Goal: Task Accomplishment & Management: Complete application form

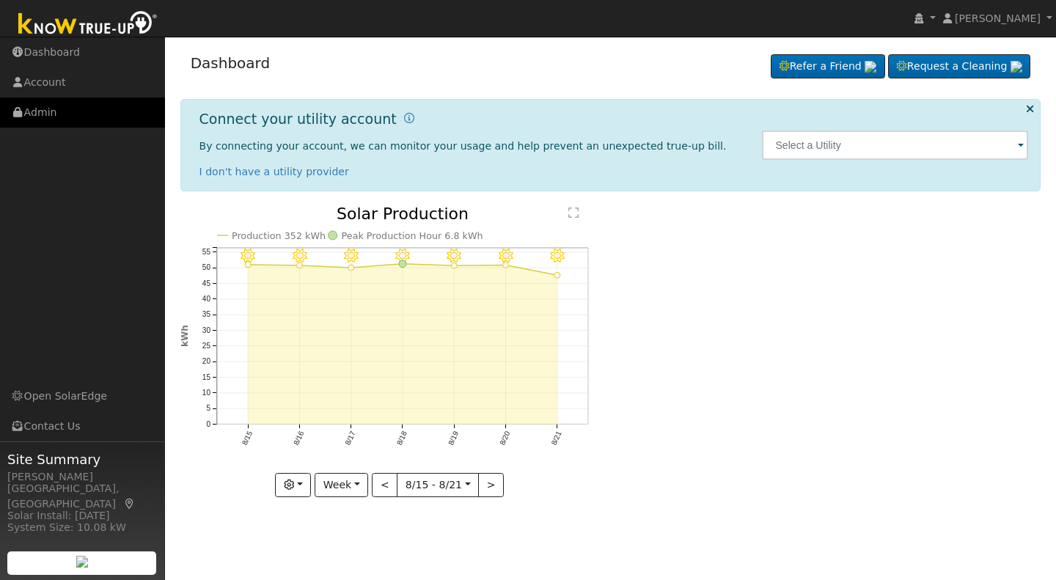
click at [40, 115] on link "Admin" at bounding box center [82, 113] width 165 height 30
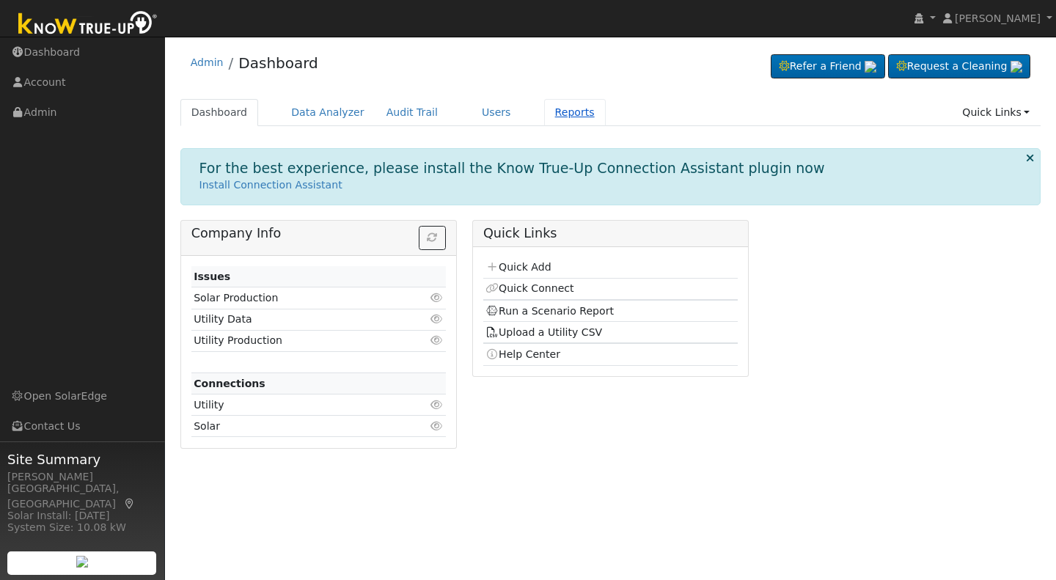
click at [544, 111] on link "Reports" at bounding box center [575, 112] width 62 height 27
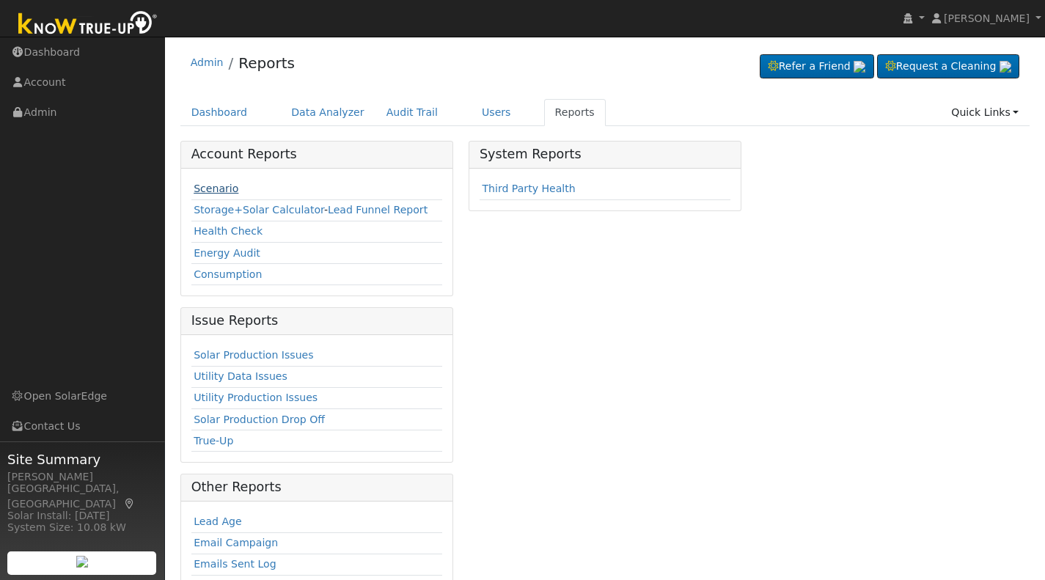
click at [217, 191] on link "Scenario" at bounding box center [216, 189] width 45 height 12
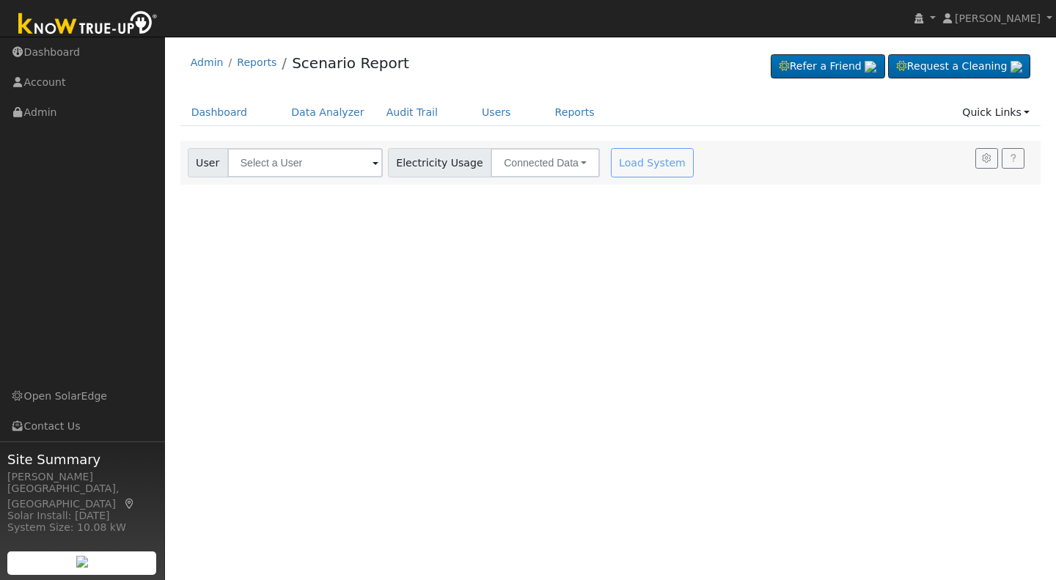
click at [373, 164] on span at bounding box center [376, 163] width 6 height 17
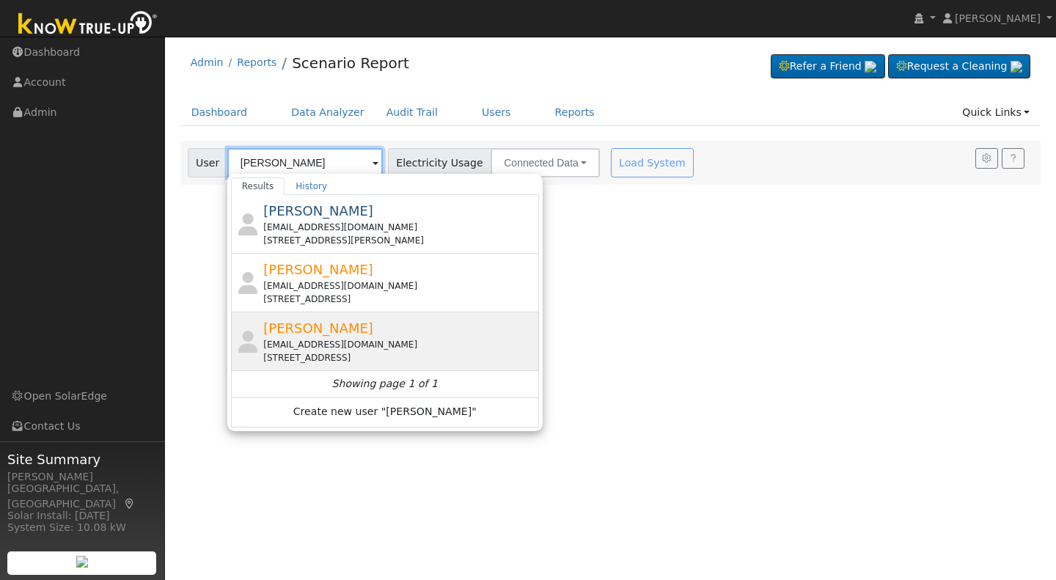
type input "[PERSON_NAME]"
click at [279, 332] on span "[PERSON_NAME]" at bounding box center [318, 327] width 110 height 15
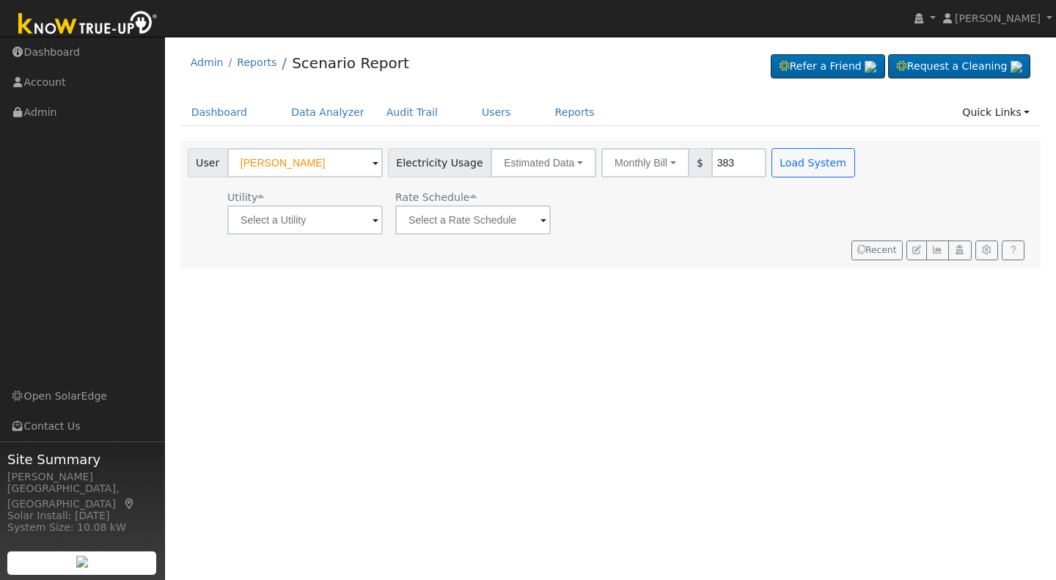
click at [373, 227] on span at bounding box center [376, 221] width 6 height 17
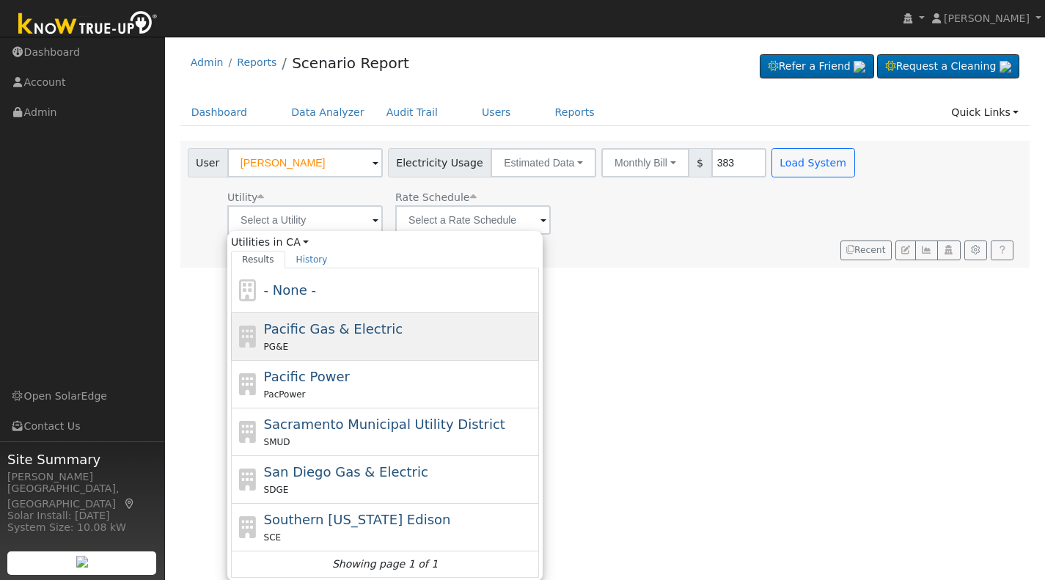
click at [322, 329] on span "Pacific Gas & Electric" at bounding box center [333, 328] width 139 height 15
type input "Pacific Gas & Electric"
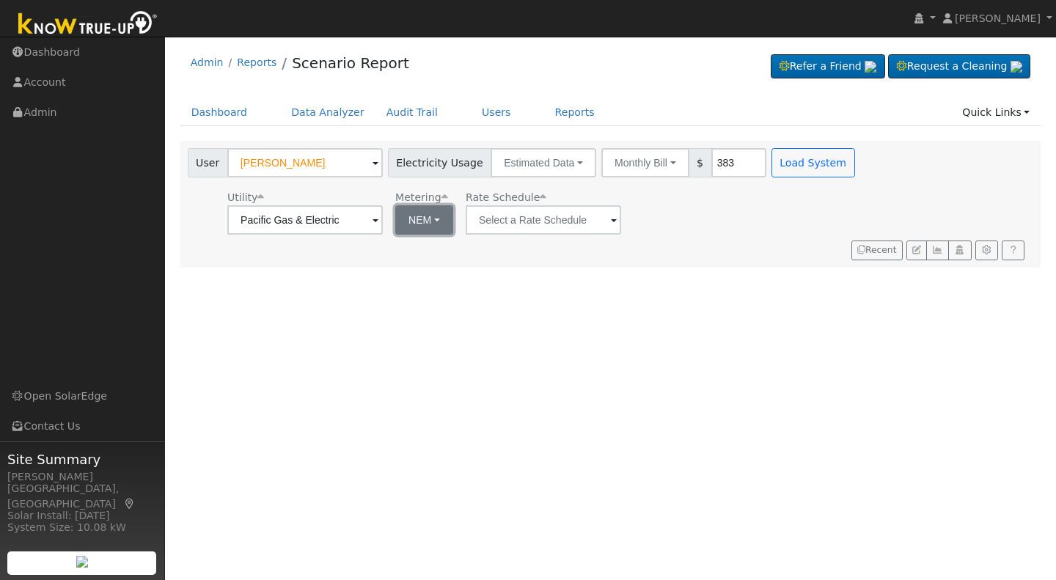
click at [437, 221] on button "NEM" at bounding box center [424, 219] width 58 height 29
click at [420, 274] on link "NBT" at bounding box center [444, 273] width 102 height 21
type input "E-ELEC"
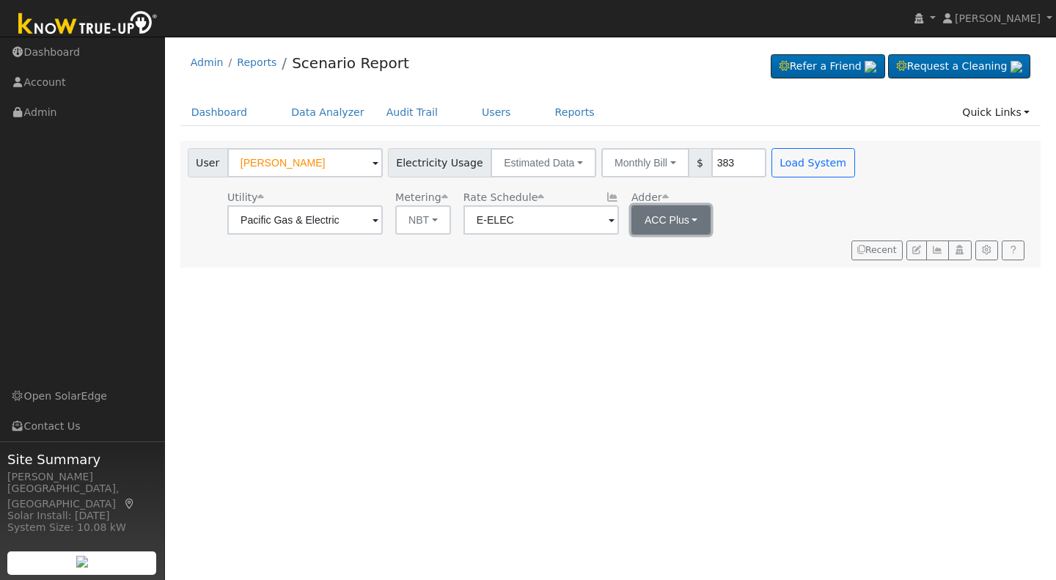
click at [690, 218] on button "ACC Plus" at bounding box center [671, 219] width 80 height 29
click at [651, 296] on link "SB-535" at bounding box center [677, 294] width 102 height 21
click at [785, 162] on button "Load System" at bounding box center [813, 162] width 84 height 29
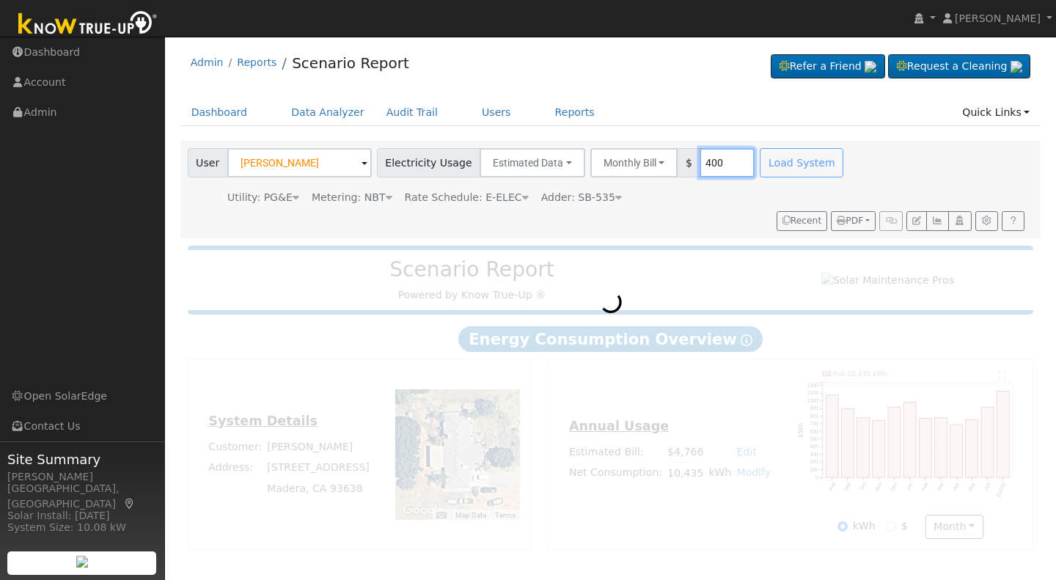
click at [713, 157] on input "400" at bounding box center [727, 162] width 55 height 29
click at [764, 155] on div "Load System" at bounding box center [803, 162] width 92 height 29
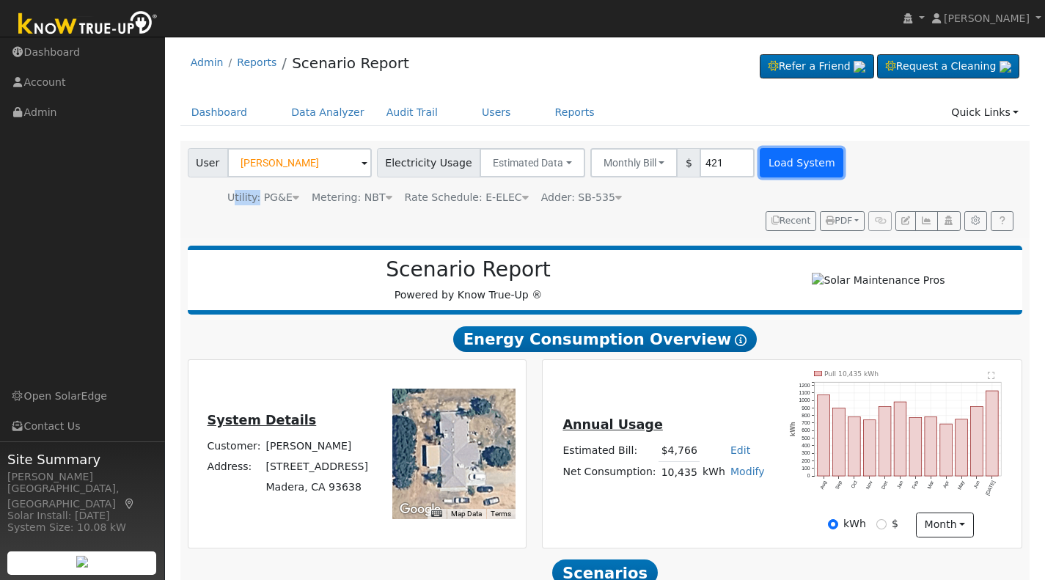
click at [774, 159] on button "Load System" at bounding box center [802, 162] width 84 height 29
click at [701, 162] on input "421" at bounding box center [727, 162] width 55 height 29
type input "422"
click at [760, 167] on button "Load System" at bounding box center [802, 162] width 84 height 29
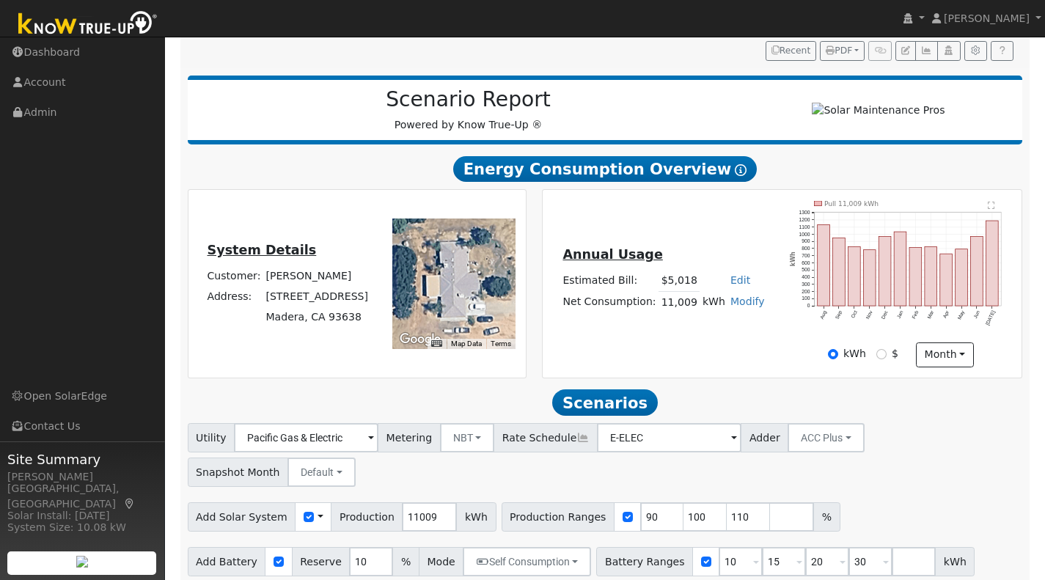
scroll to position [188, 0]
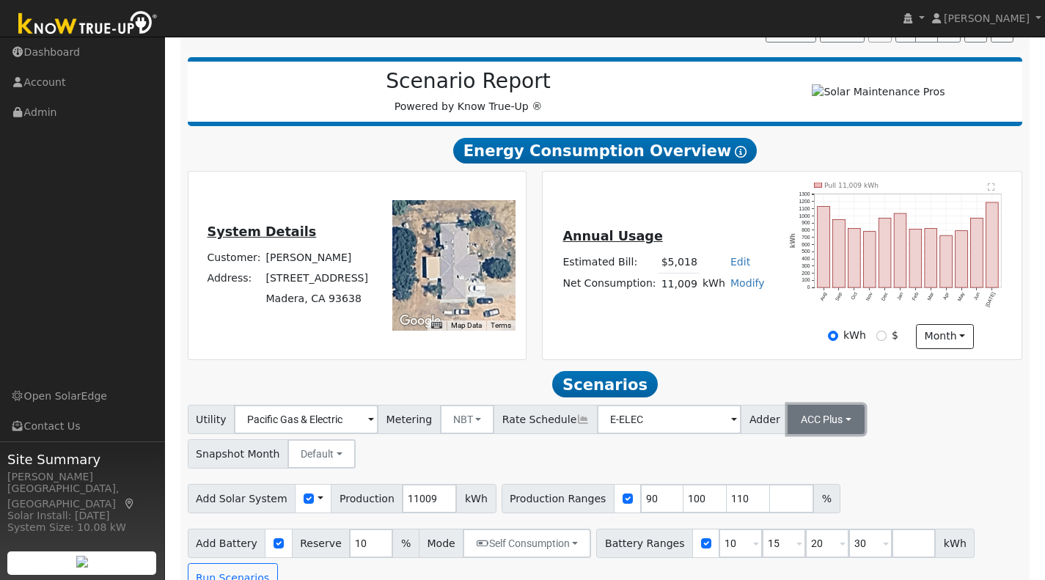
click at [821, 428] on button "ACC Plus" at bounding box center [826, 419] width 77 height 29
click at [774, 502] on link "SB-535" at bounding box center [808, 493] width 102 height 21
click at [770, 502] on input "number" at bounding box center [792, 498] width 44 height 29
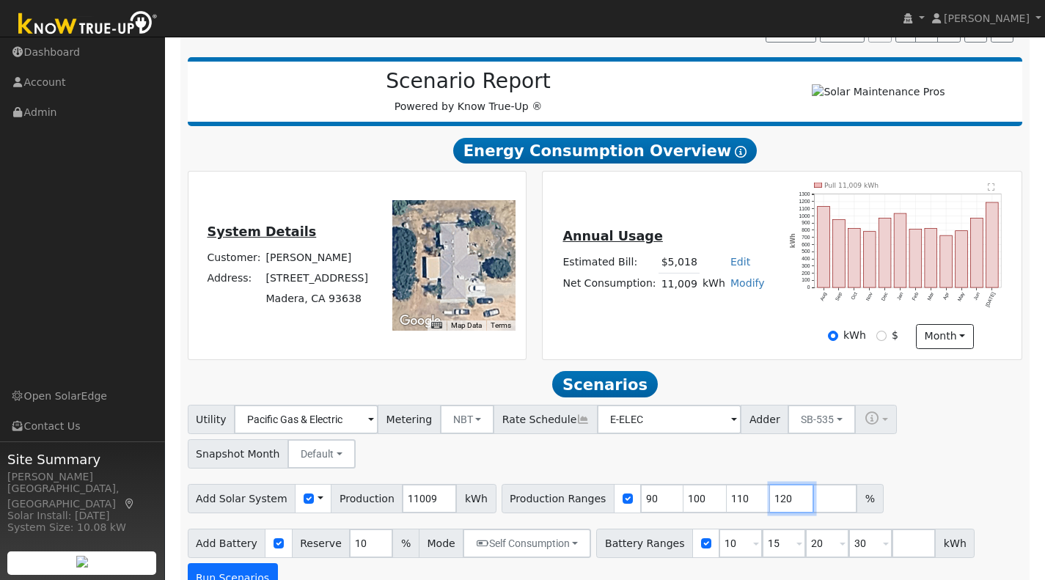
type input "120"
click at [238, 572] on button "Run Scenarios" at bounding box center [233, 577] width 90 height 29
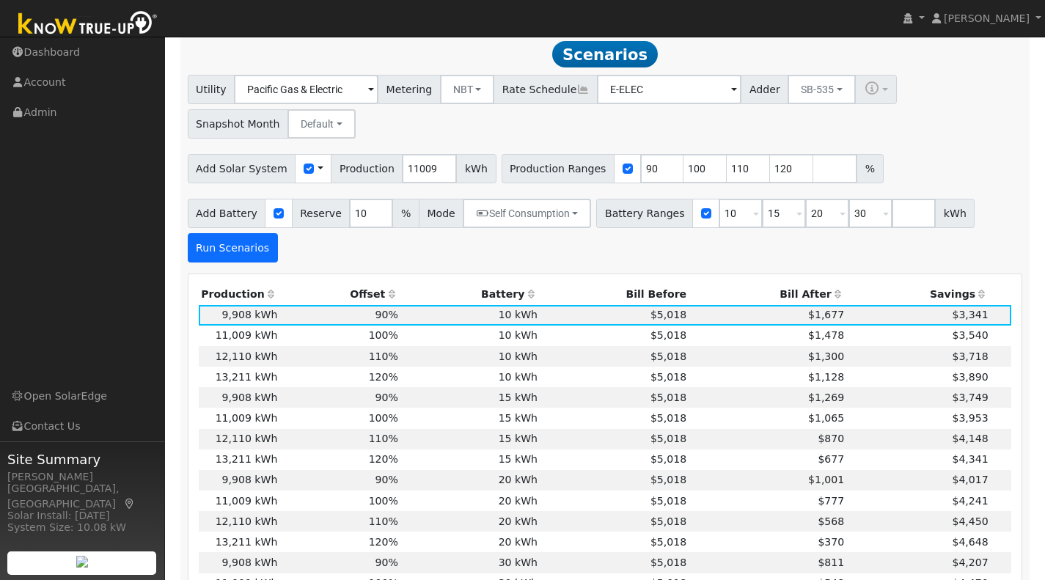
scroll to position [521, 0]
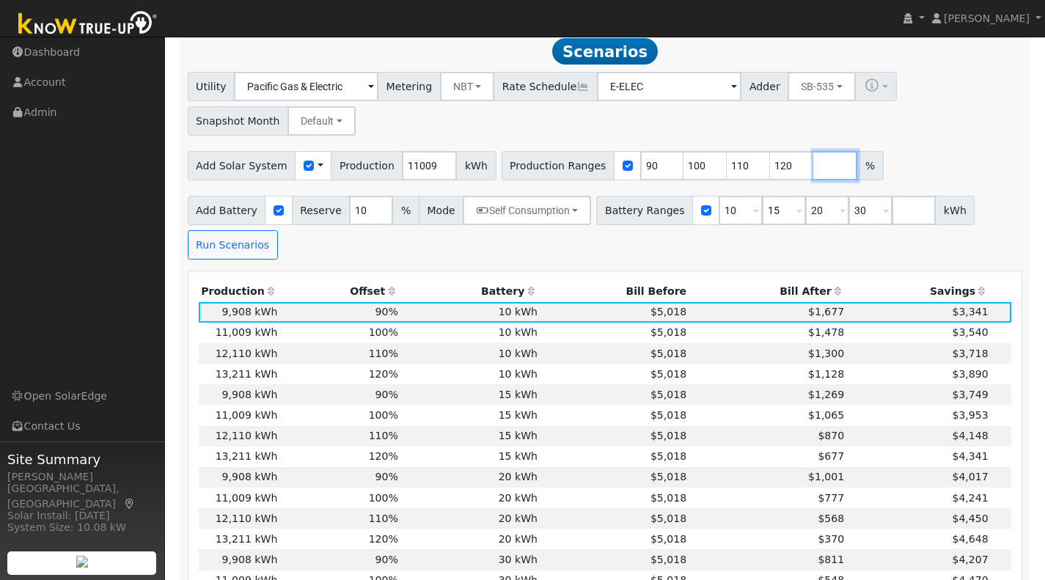
click at [813, 171] on input "number" at bounding box center [835, 165] width 44 height 29
type input "126"
click at [223, 254] on button "Run Scenarios" at bounding box center [233, 244] width 90 height 29
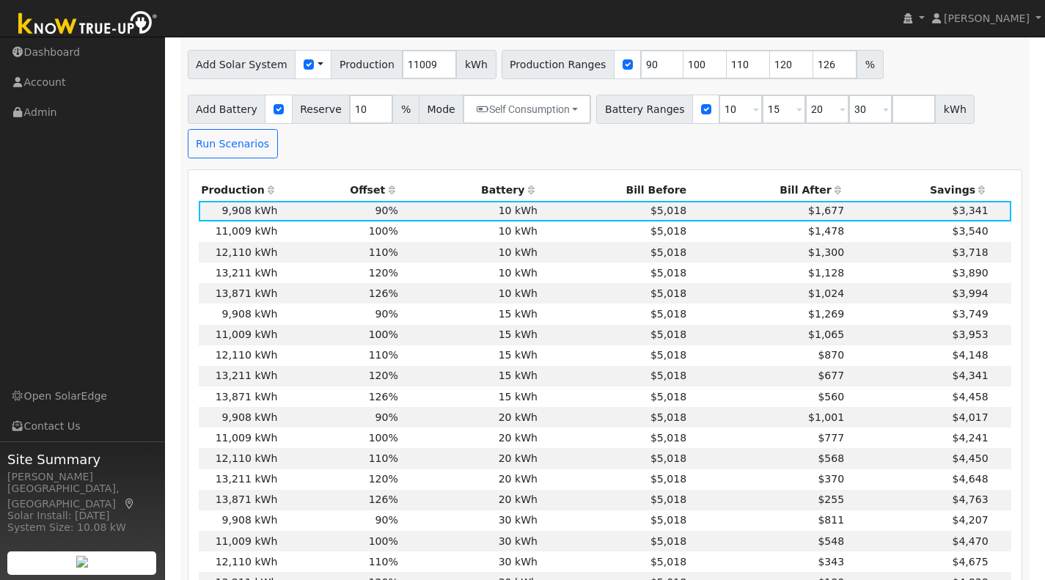
scroll to position [633, 0]
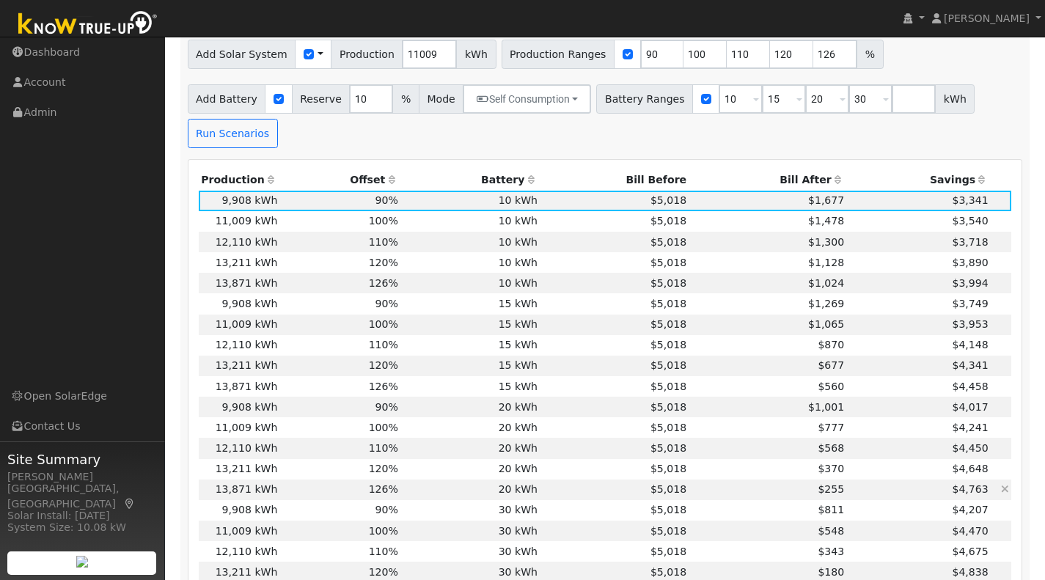
click at [326, 496] on td "126%" at bounding box center [340, 490] width 121 height 21
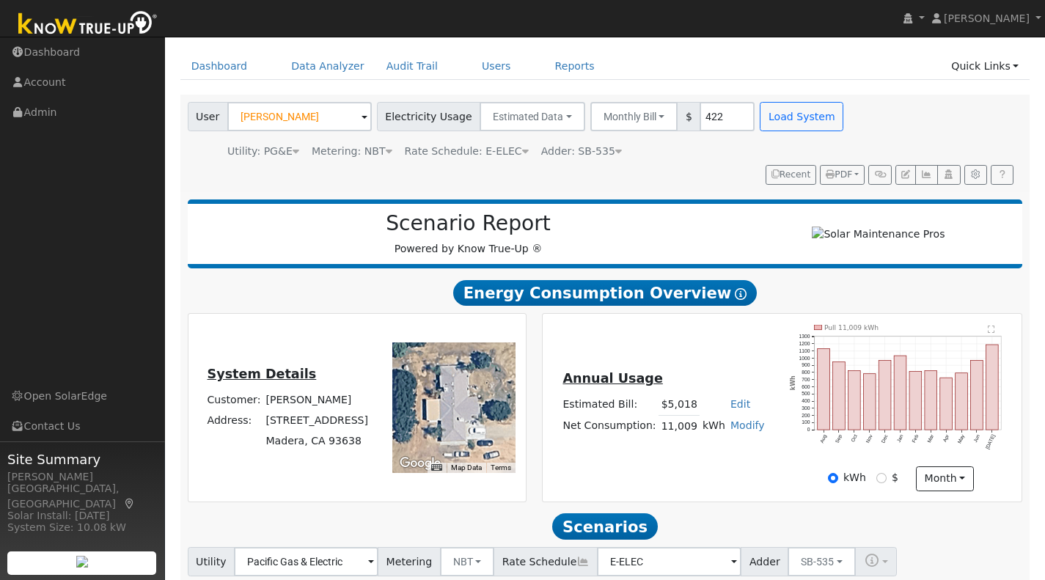
scroll to position [33, 0]
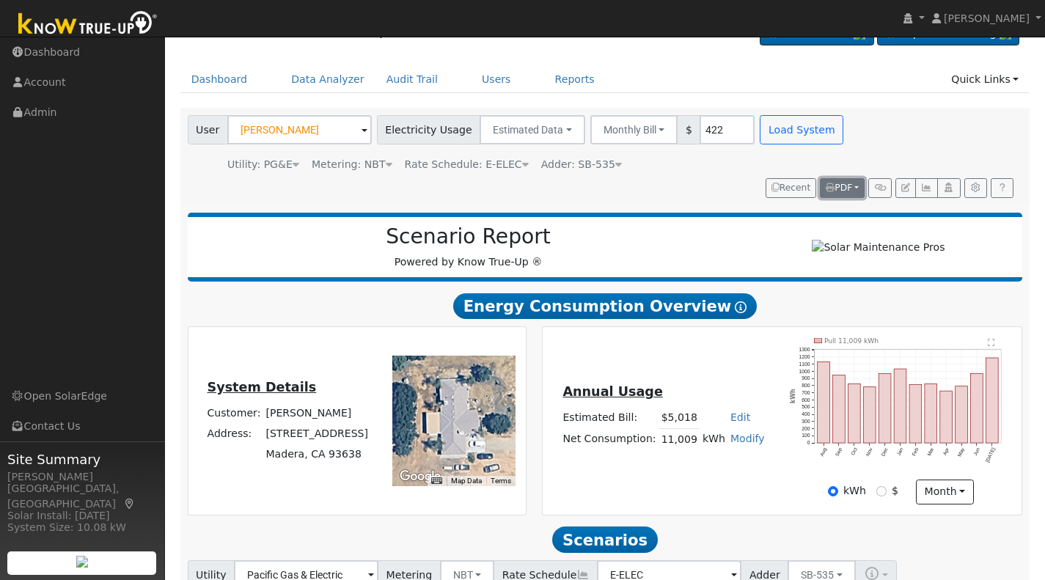
click at [838, 183] on span "PDF" at bounding box center [839, 188] width 26 height 10
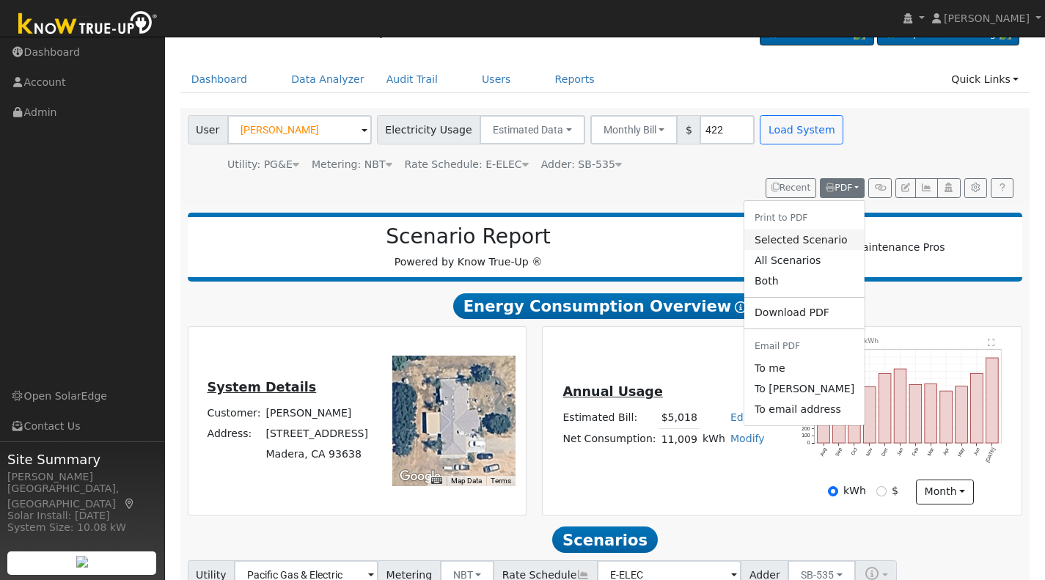
click at [781, 241] on link "Selected Scenario" at bounding box center [804, 240] width 120 height 21
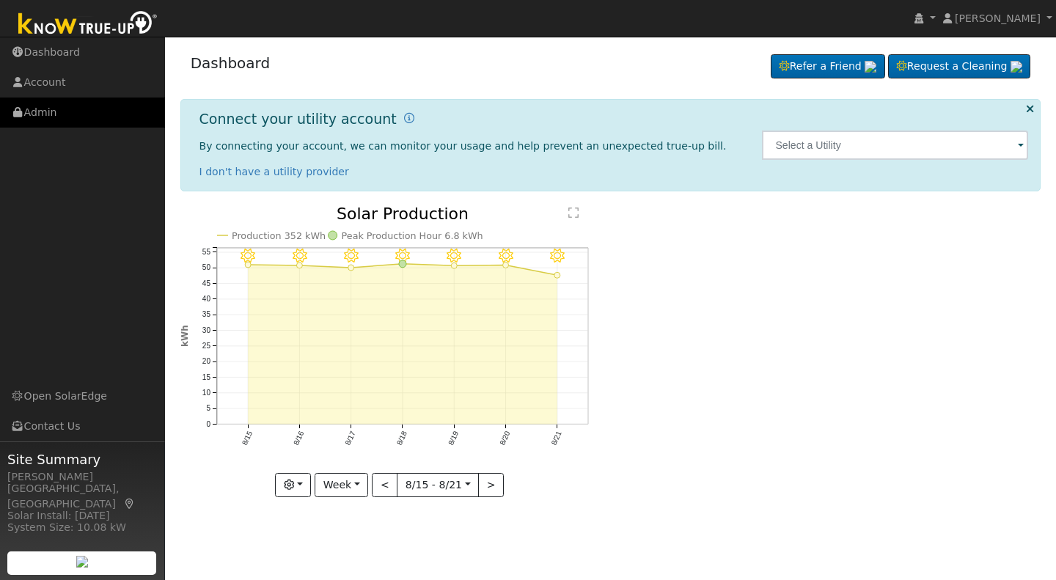
click at [45, 109] on link "Admin" at bounding box center [82, 113] width 165 height 30
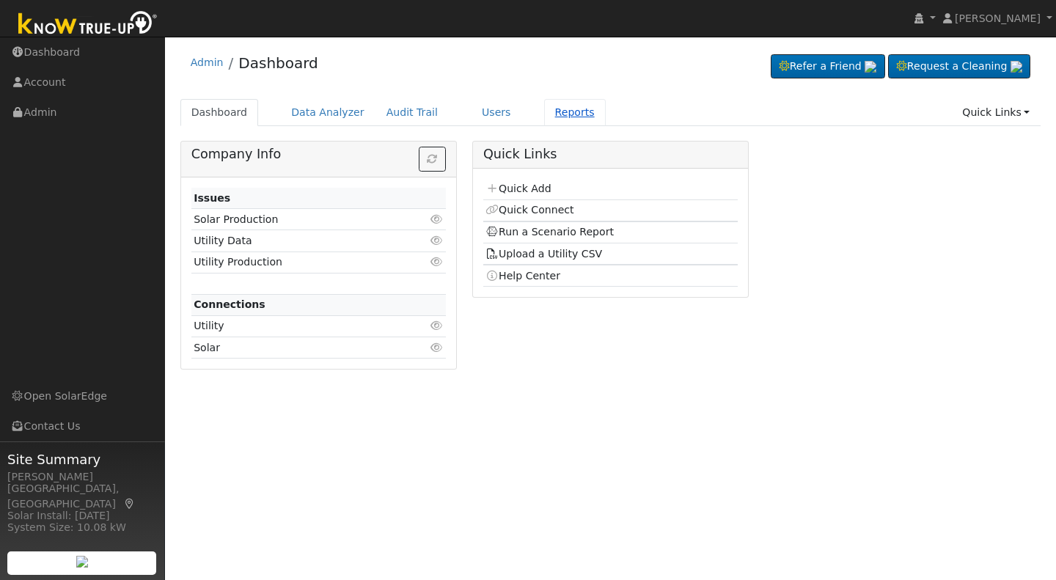
click at [549, 111] on link "Reports" at bounding box center [575, 112] width 62 height 27
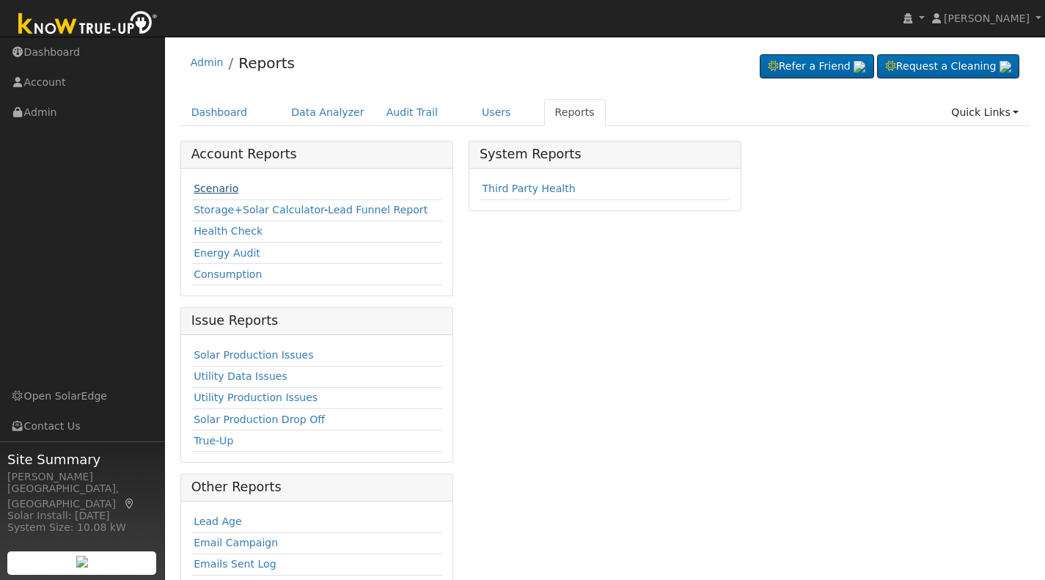
click at [211, 189] on link "Scenario" at bounding box center [216, 189] width 45 height 12
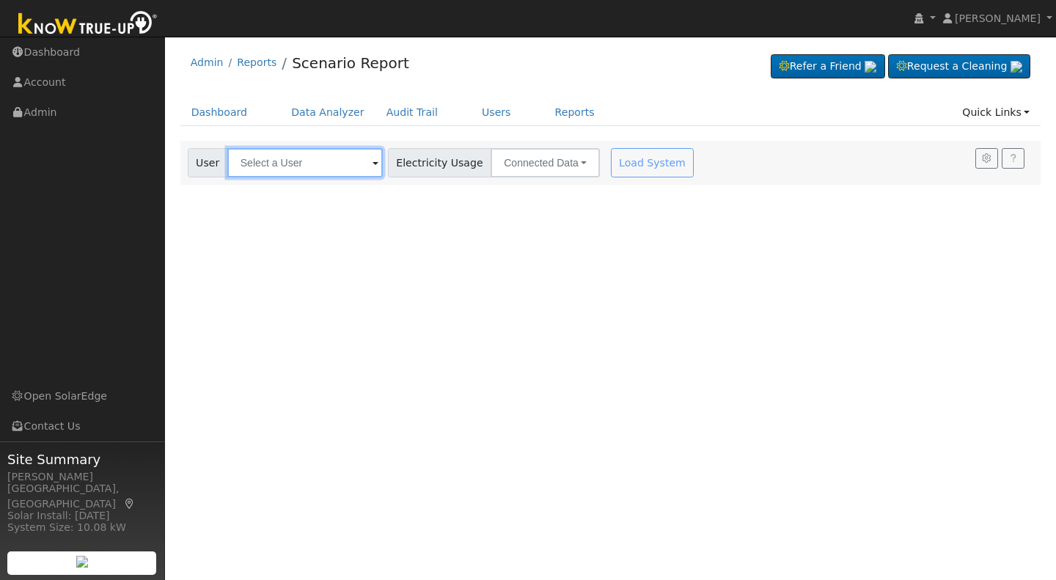
click at [323, 166] on input "text" at bounding box center [304, 162] width 155 height 29
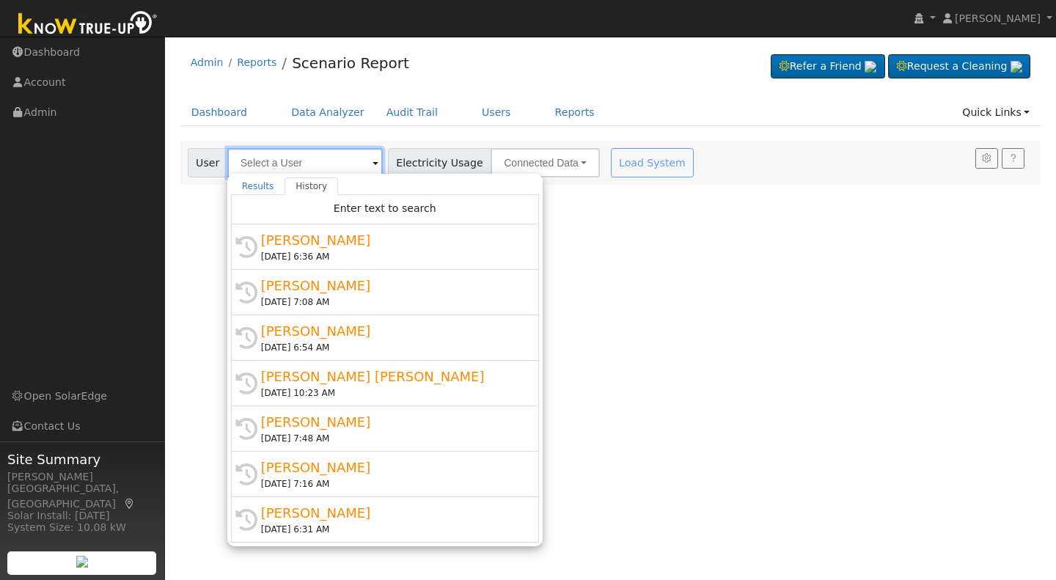
click at [323, 166] on input "text" at bounding box center [304, 162] width 155 height 29
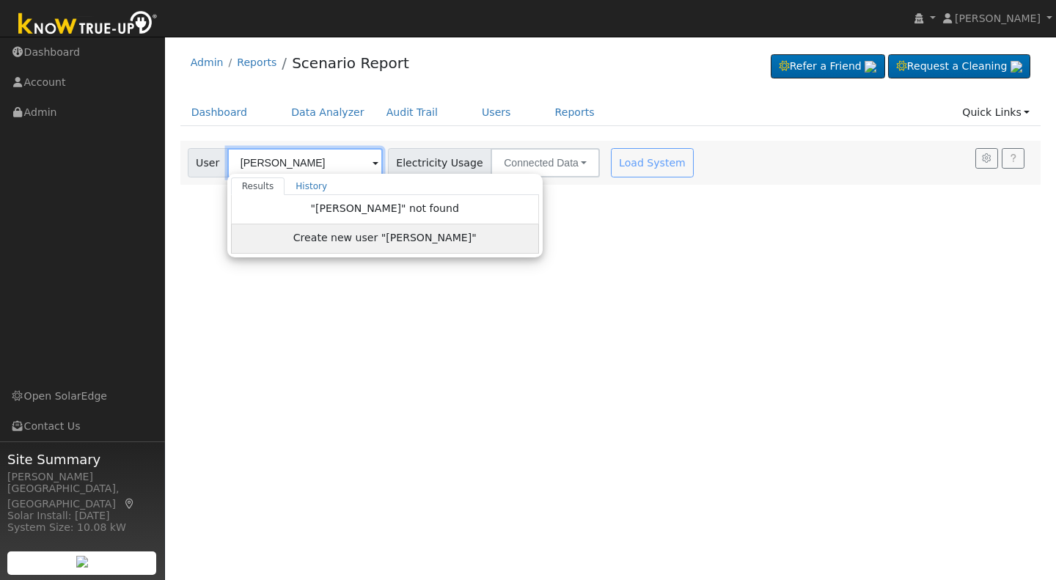
type input "[PERSON_NAME]"
click at [361, 234] on span "Create new user "Johnny Yang"" at bounding box center [384, 238] width 183 height 17
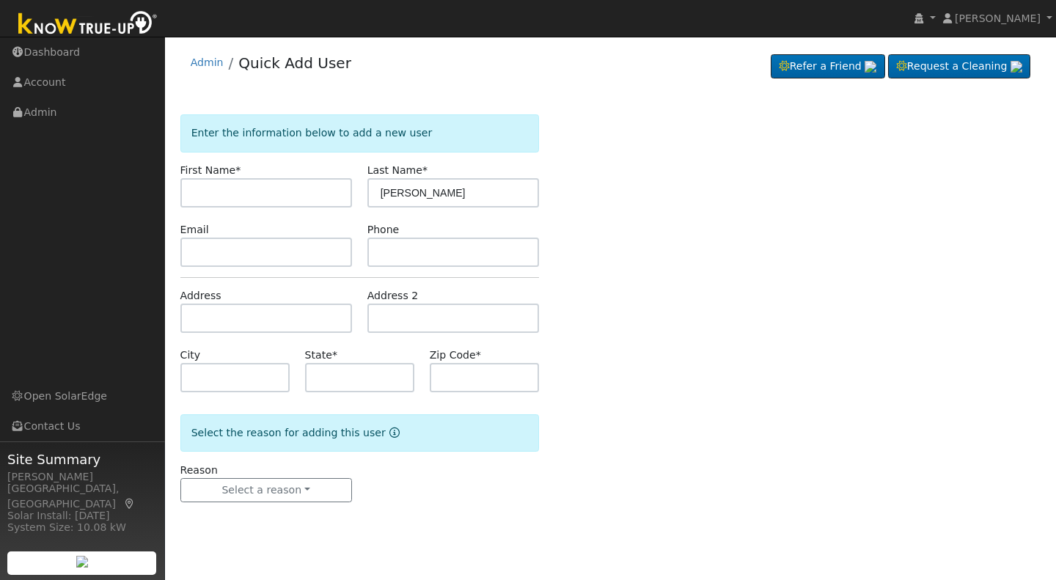
click at [224, 192] on input "text" at bounding box center [266, 192] width 172 height 29
click at [265, 197] on input "[PERSON_NAME]" at bounding box center [266, 192] width 172 height 29
type input "[PERSON_NAME]"
drag, startPoint x: 415, startPoint y: 193, endPoint x: 354, endPoint y: 195, distance: 60.9
click at [354, 195] on div "First Name * [PERSON_NAME] Last Name * [PERSON_NAME]" at bounding box center [359, 185] width 374 height 45
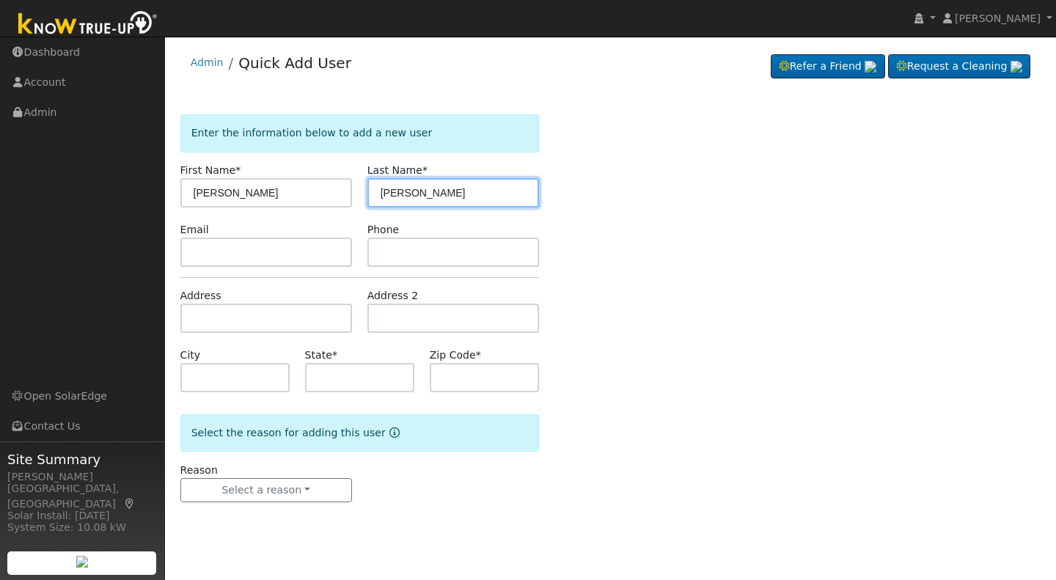
type input "[PERSON_NAME]"
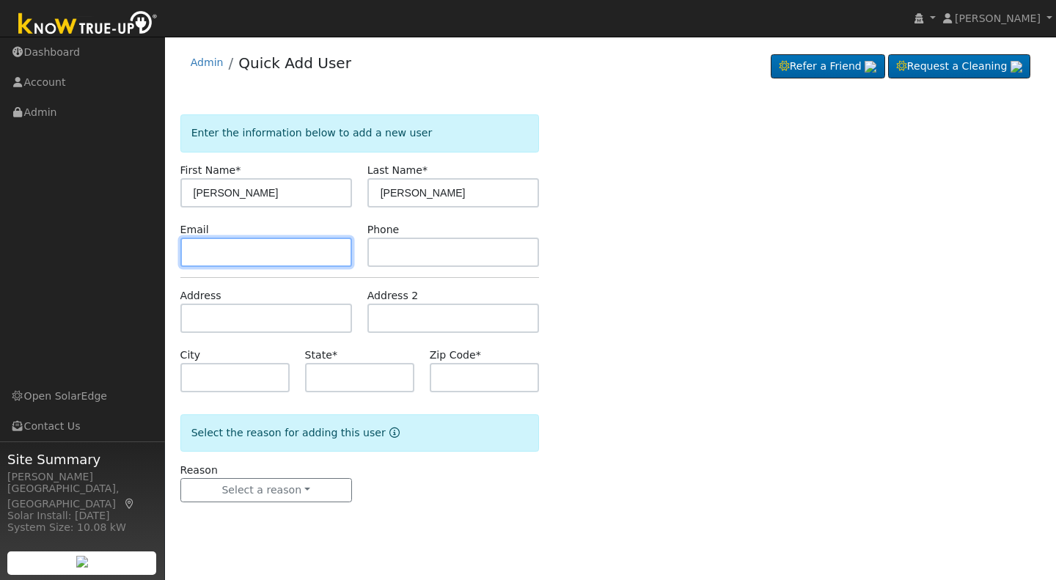
click at [202, 252] on input "text" at bounding box center [266, 252] width 172 height 29
type input "[EMAIL_ADDRESS][DOMAIN_NAME]"
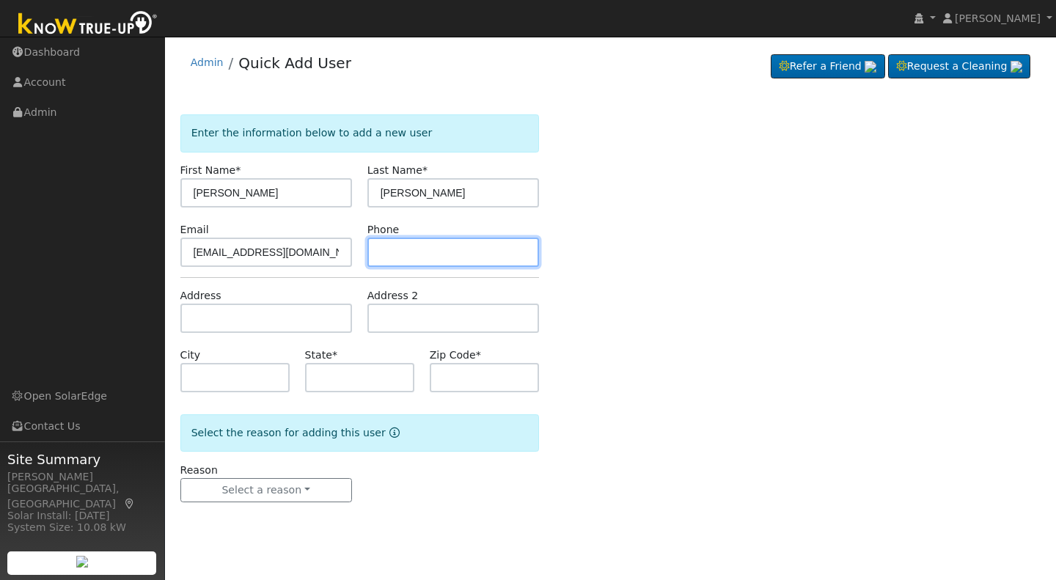
click at [377, 250] on input "text" at bounding box center [453, 252] width 172 height 29
type input "[PHONE_NUMBER]"
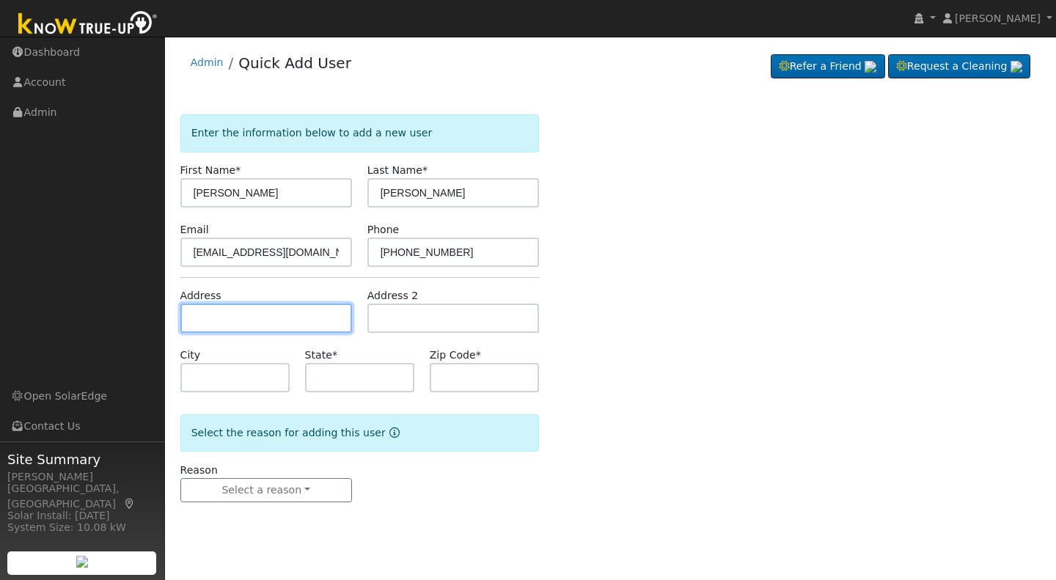
click at [200, 311] on input "text" at bounding box center [266, 318] width 172 height 29
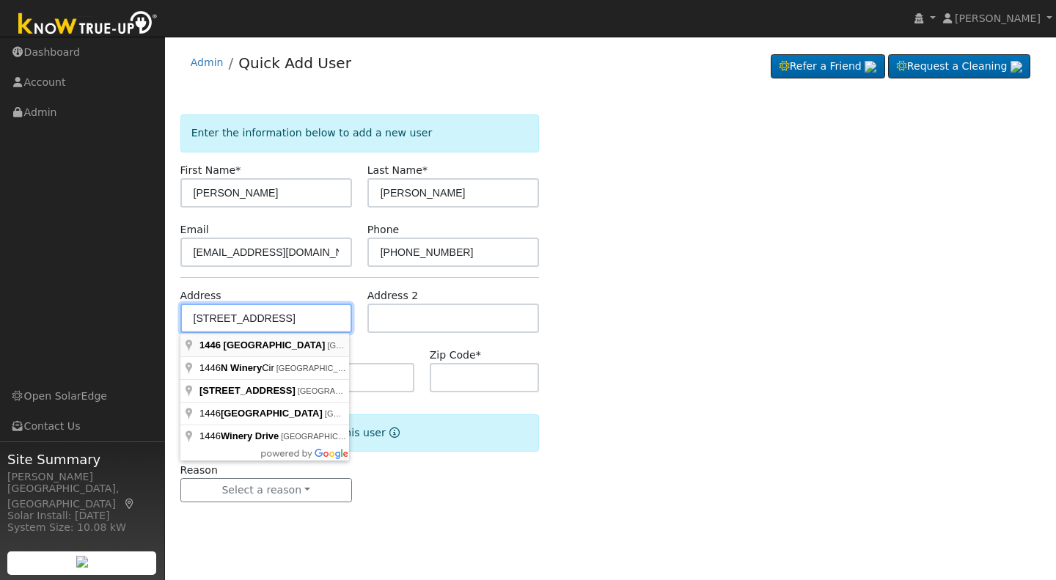
type input "[STREET_ADDRESS]"
type input "[GEOGRAPHIC_DATA]"
type input "CA"
type input "93727"
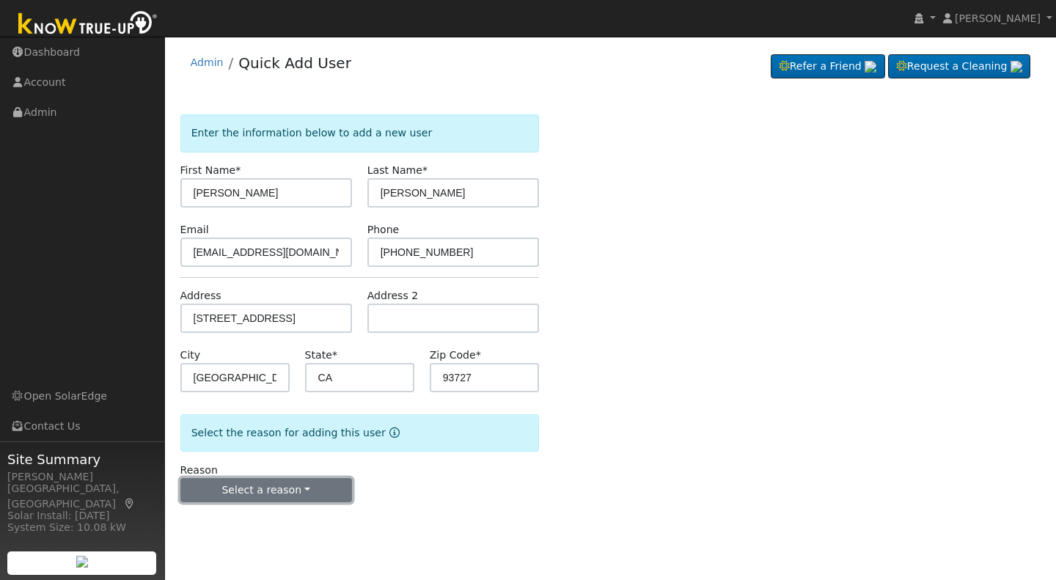
click at [267, 491] on button "Select a reason" at bounding box center [266, 490] width 172 height 25
click at [226, 513] on link "New lead" at bounding box center [262, 520] width 162 height 21
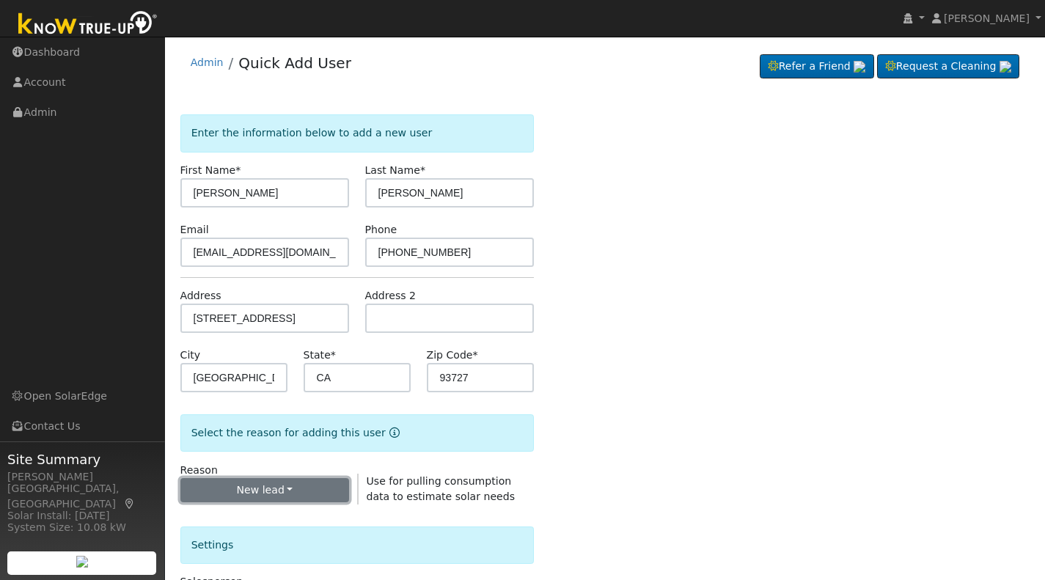
click at [267, 493] on button "New lead" at bounding box center [264, 490] width 169 height 25
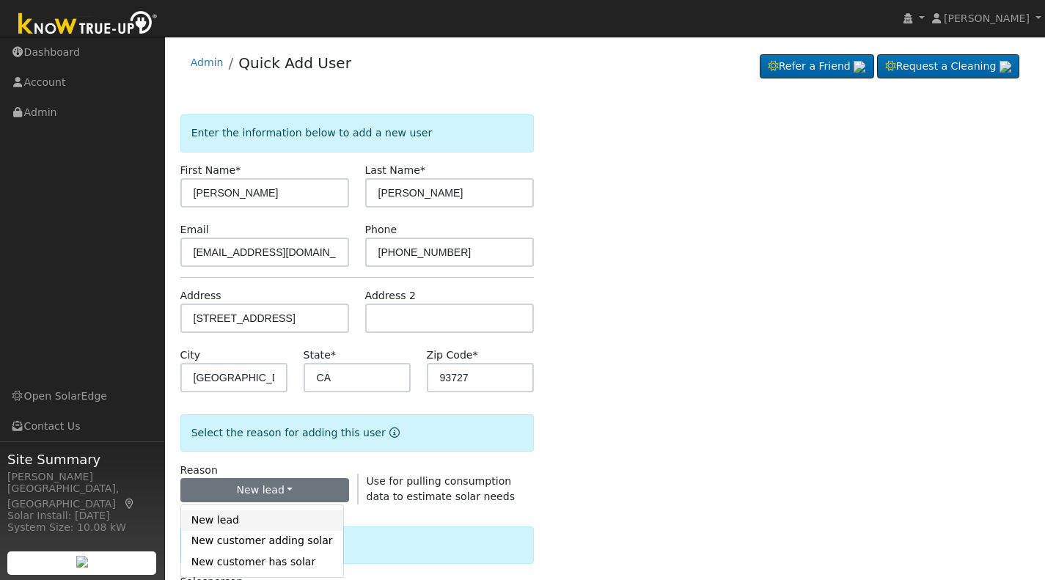
click at [228, 521] on link "New lead" at bounding box center [262, 520] width 162 height 21
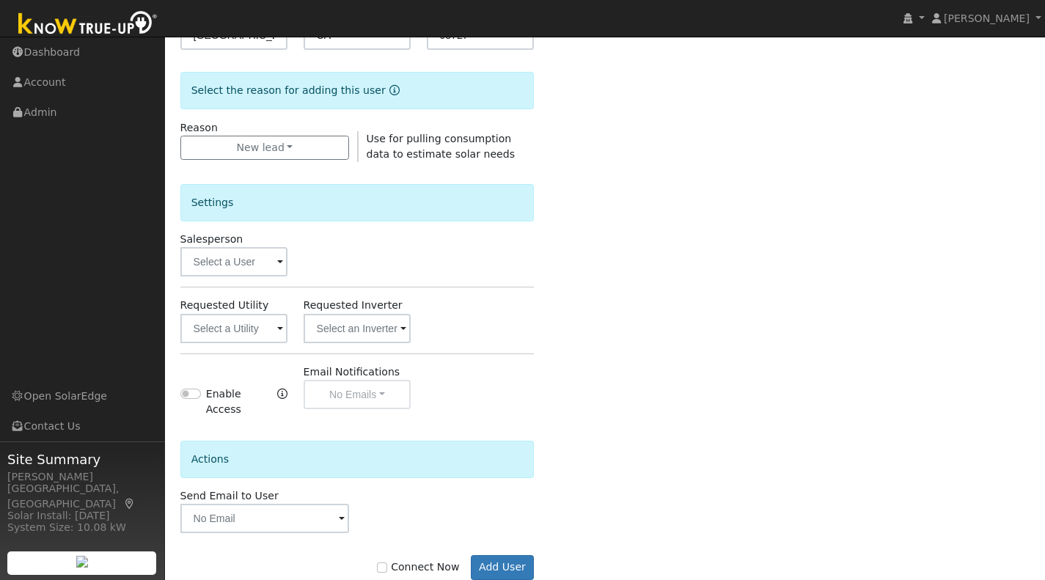
scroll to position [347, 0]
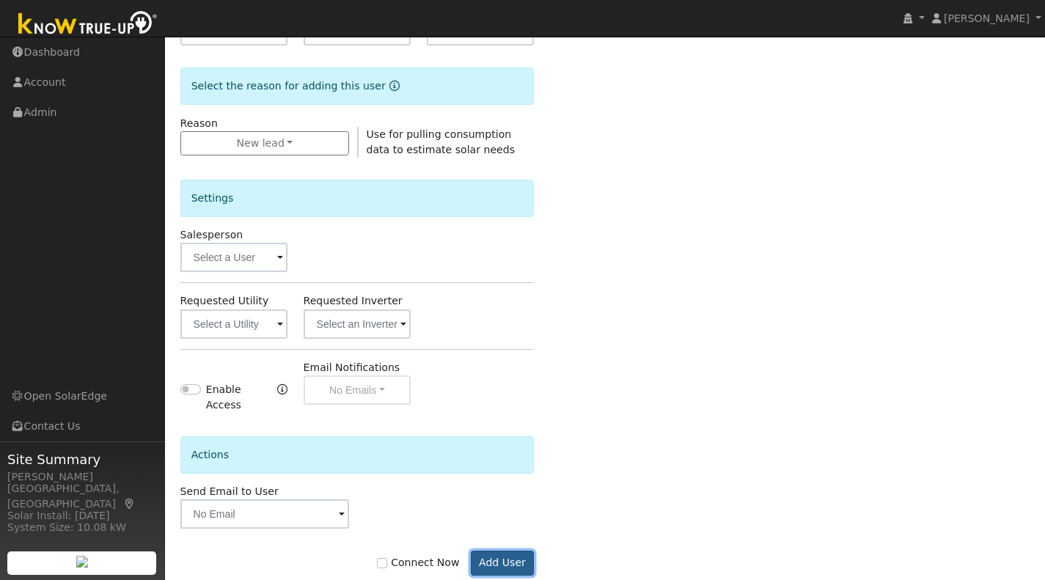
click at [513, 551] on button "Add User" at bounding box center [503, 563] width 64 height 25
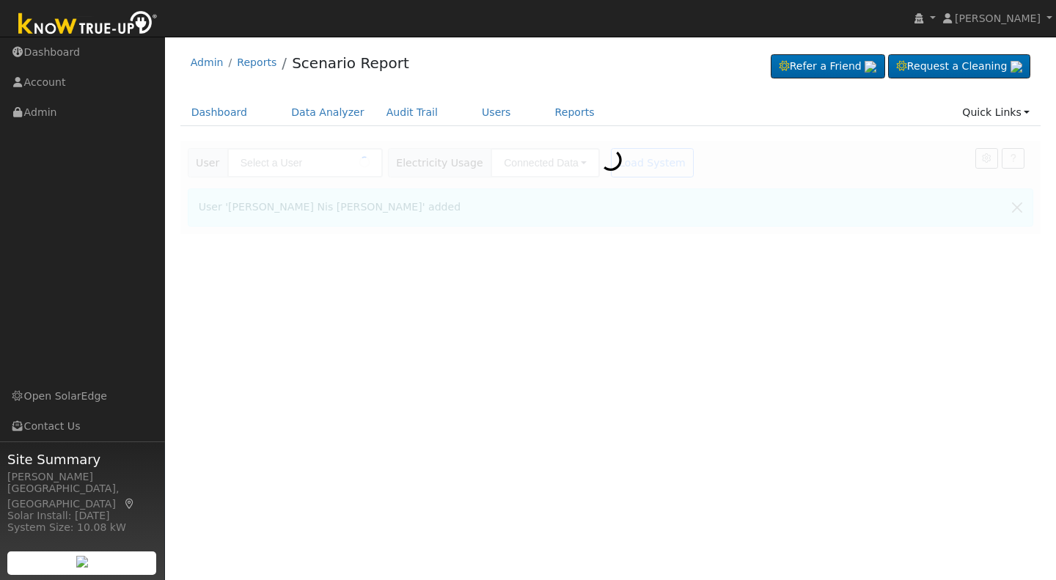
type input "[PERSON_NAME] Nis [PERSON_NAME]"
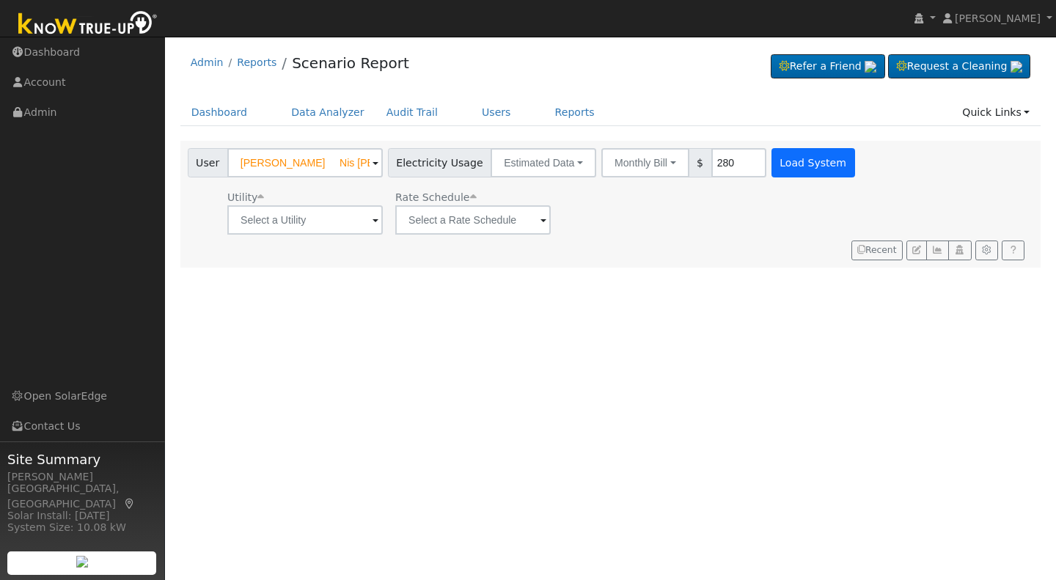
type input "280"
click at [785, 157] on button "Load System" at bounding box center [813, 162] width 84 height 29
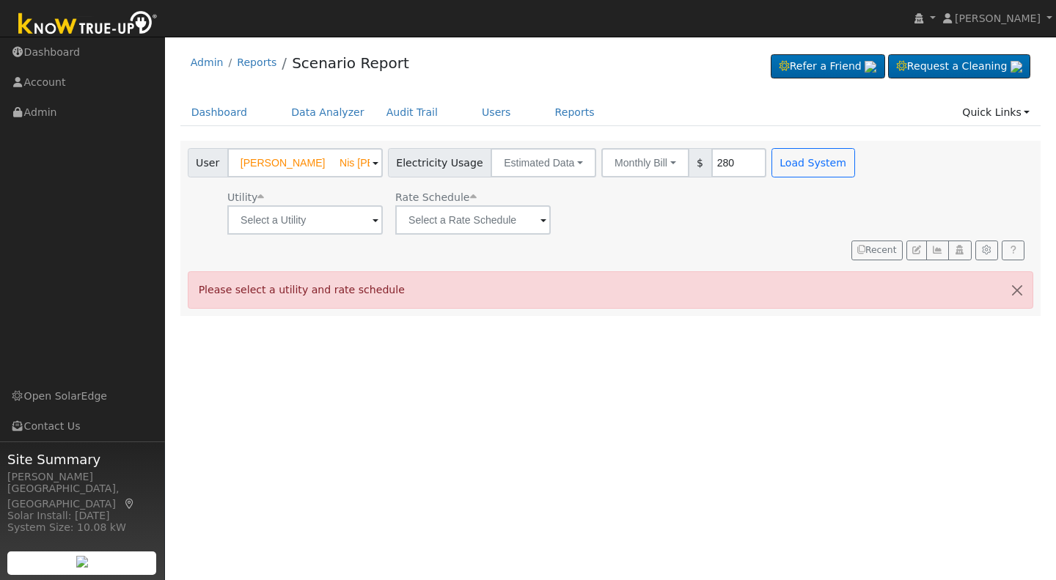
click at [373, 221] on span at bounding box center [376, 221] width 6 height 17
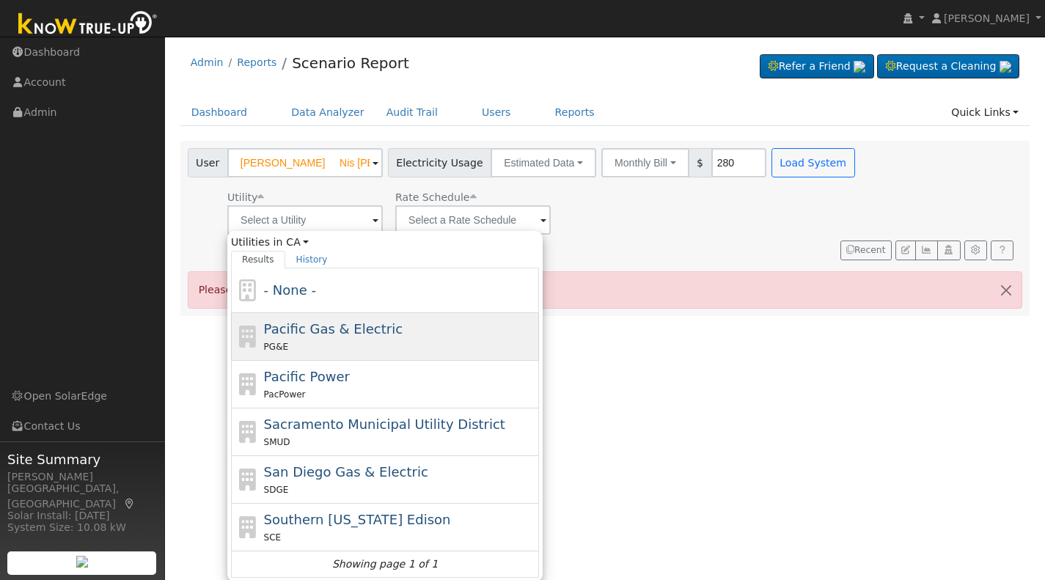
click at [292, 342] on div "PG&E" at bounding box center [400, 346] width 272 height 15
type input "Pacific Gas & Electric"
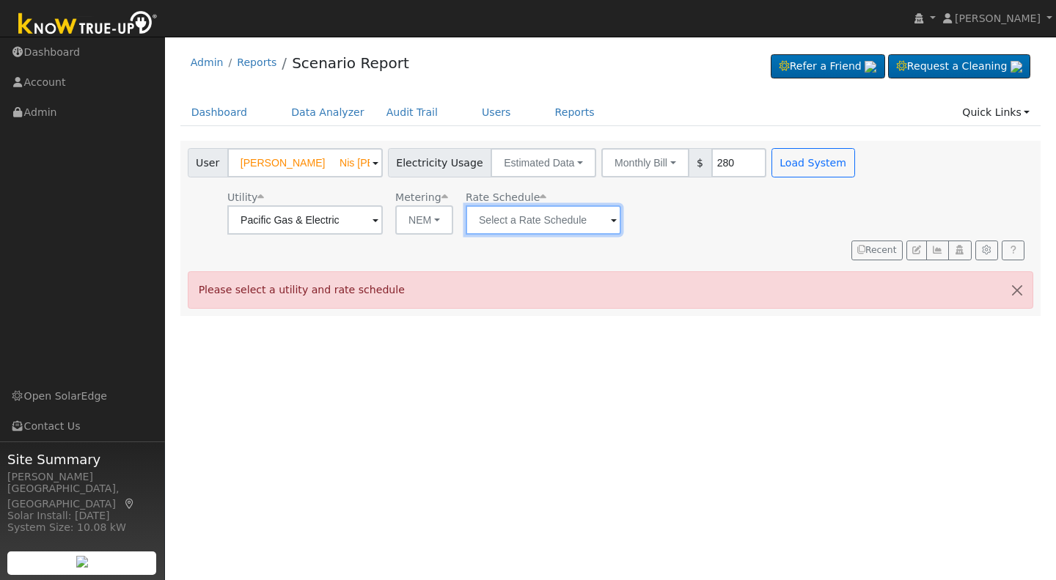
click at [383, 219] on input "text" at bounding box center [304, 219] width 155 height 29
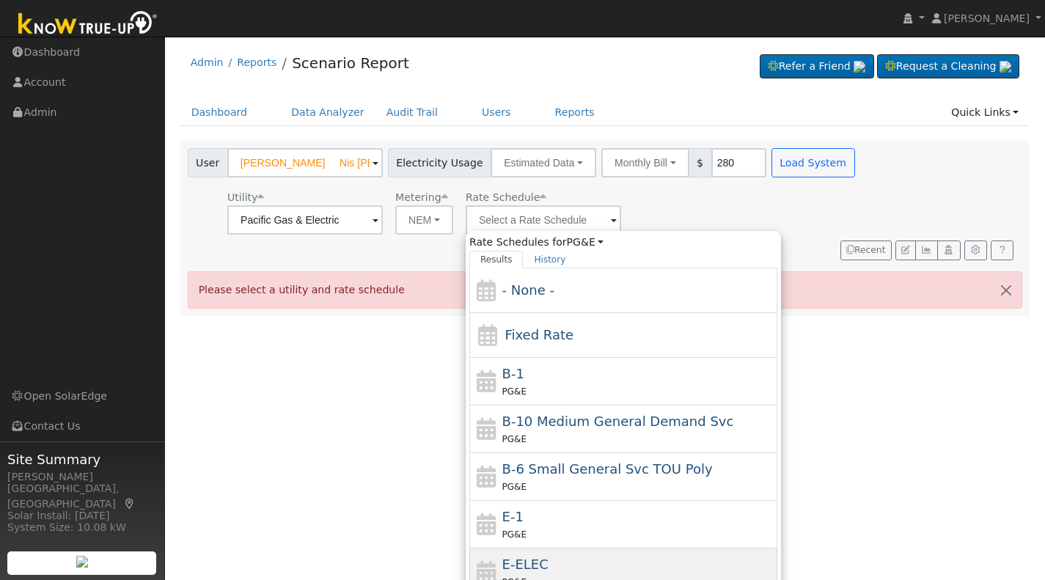
click at [529, 562] on span "E-ELEC" at bounding box center [525, 564] width 46 height 15
type input "E-ELEC"
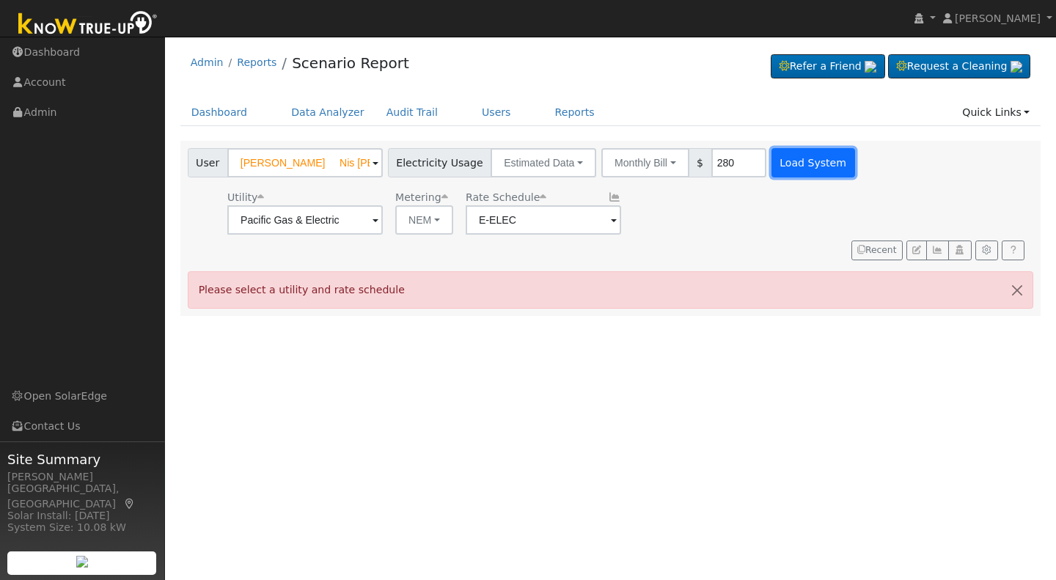
click at [806, 166] on button "Load System" at bounding box center [813, 162] width 84 height 29
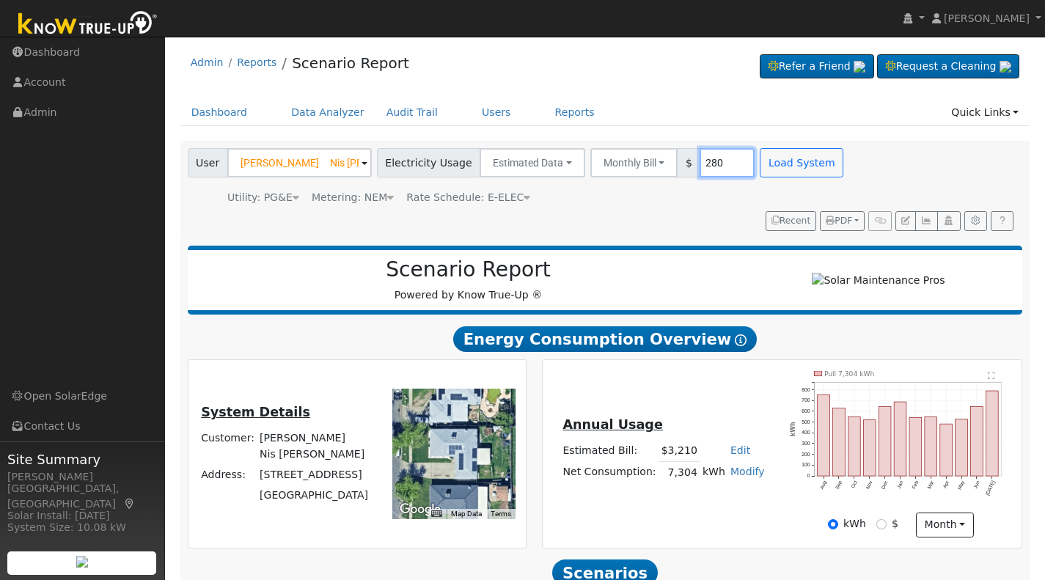
click at [700, 159] on input "280" at bounding box center [727, 162] width 55 height 29
click at [766, 169] on button "Load System" at bounding box center [802, 162] width 84 height 29
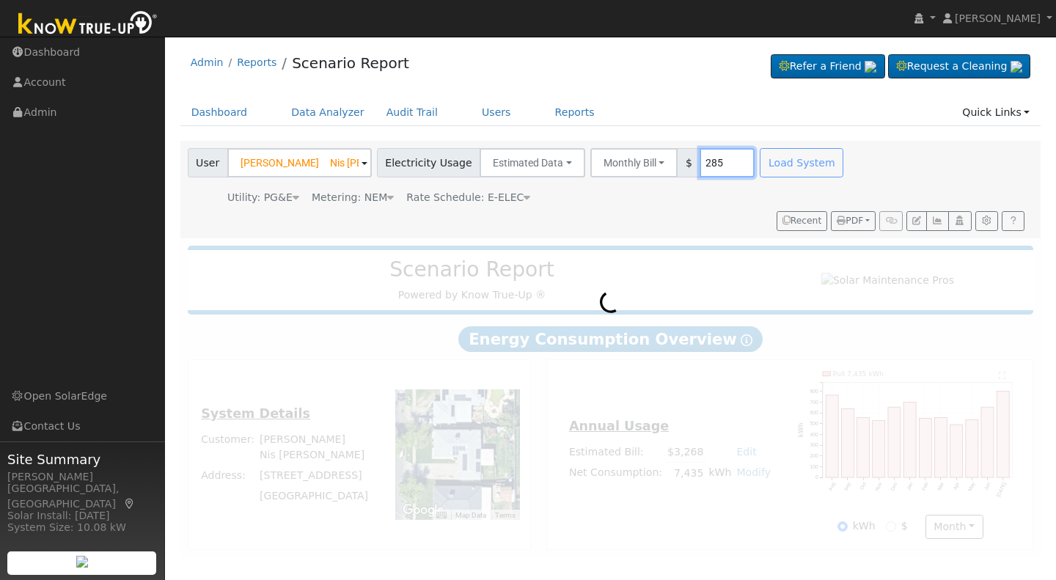
click at [713, 159] on input "285" at bounding box center [727, 162] width 55 height 29
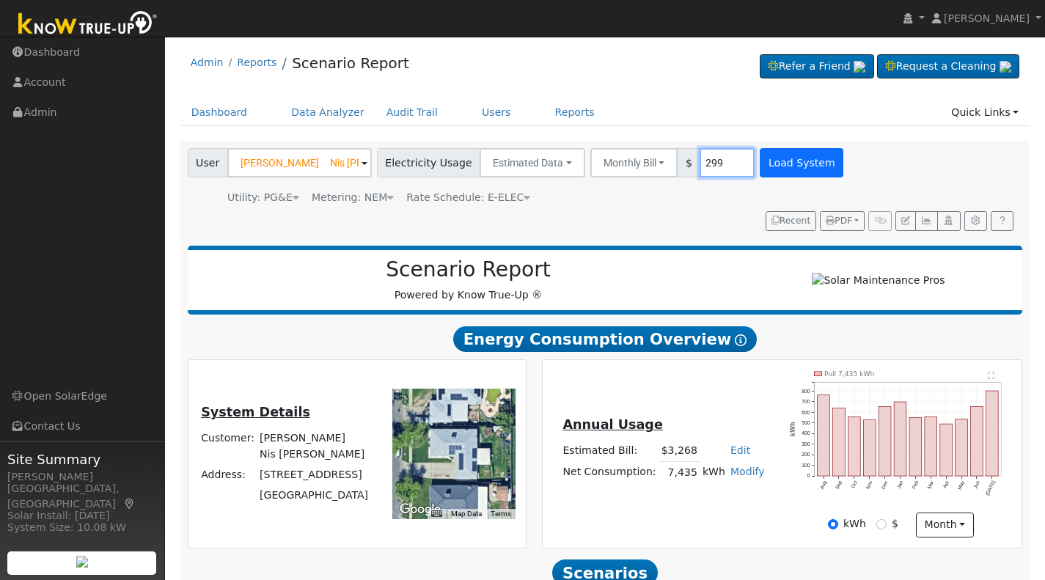
type input "299"
click at [760, 164] on button "Load System" at bounding box center [802, 162] width 84 height 29
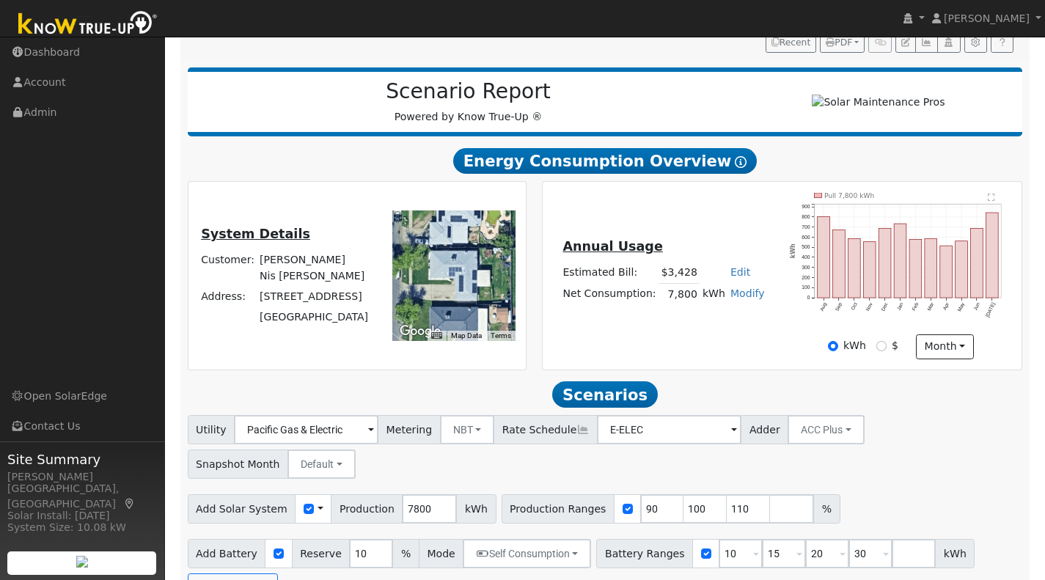
scroll to position [188, 0]
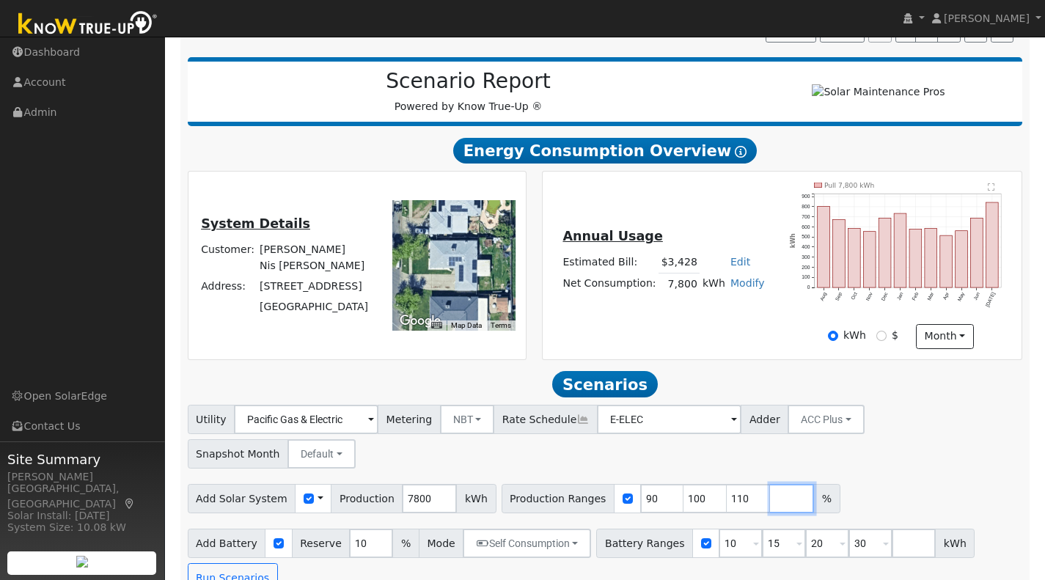
click at [770, 484] on input "number" at bounding box center [792, 498] width 44 height 29
type input "118"
click at [227, 563] on button "Run Scenarios" at bounding box center [233, 577] width 90 height 29
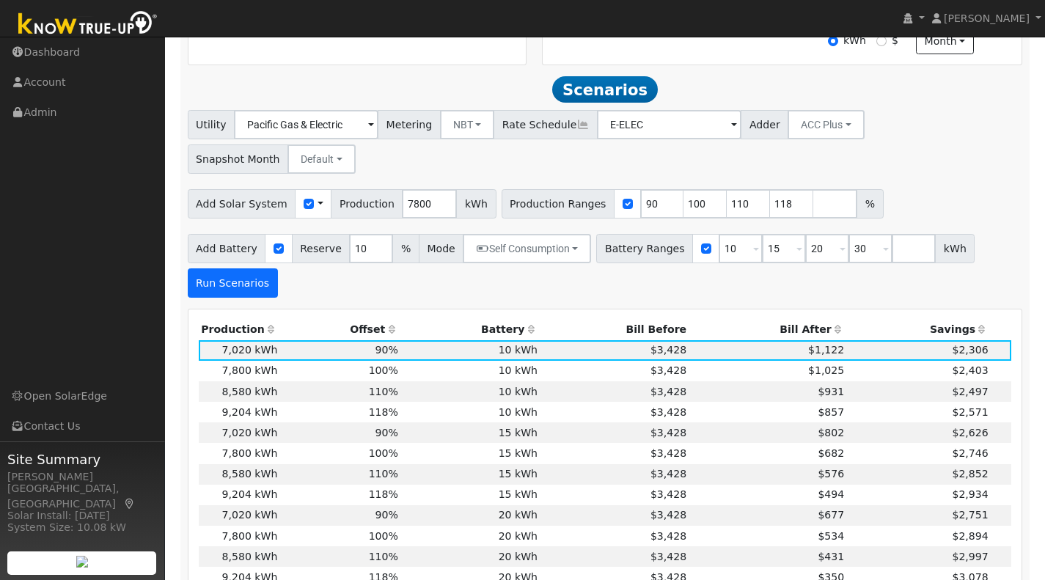
scroll to position [521, 0]
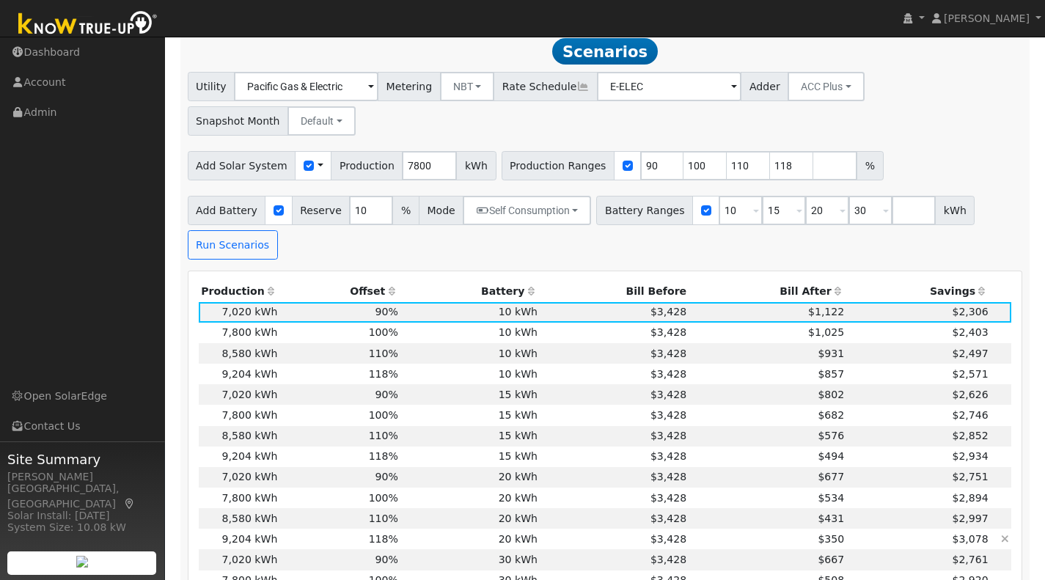
click at [283, 529] on td "118%" at bounding box center [340, 539] width 121 height 21
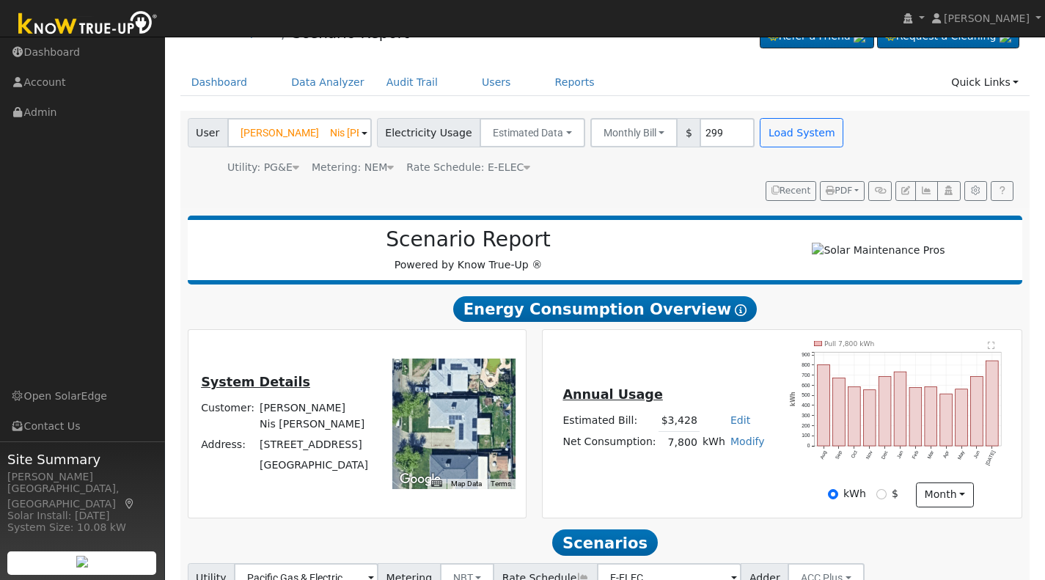
scroll to position [0, 0]
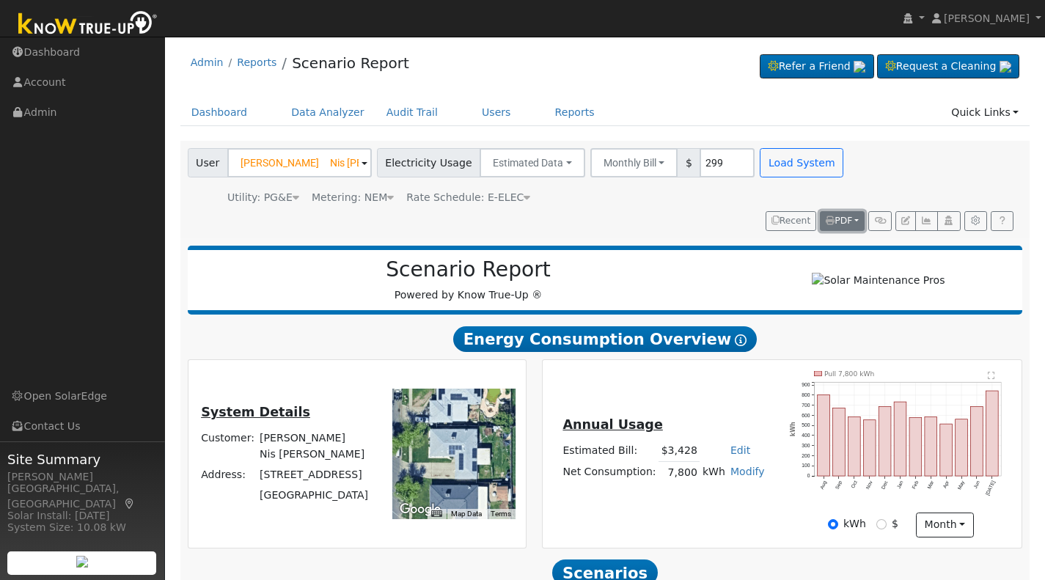
click at [832, 226] on span "PDF" at bounding box center [839, 221] width 26 height 10
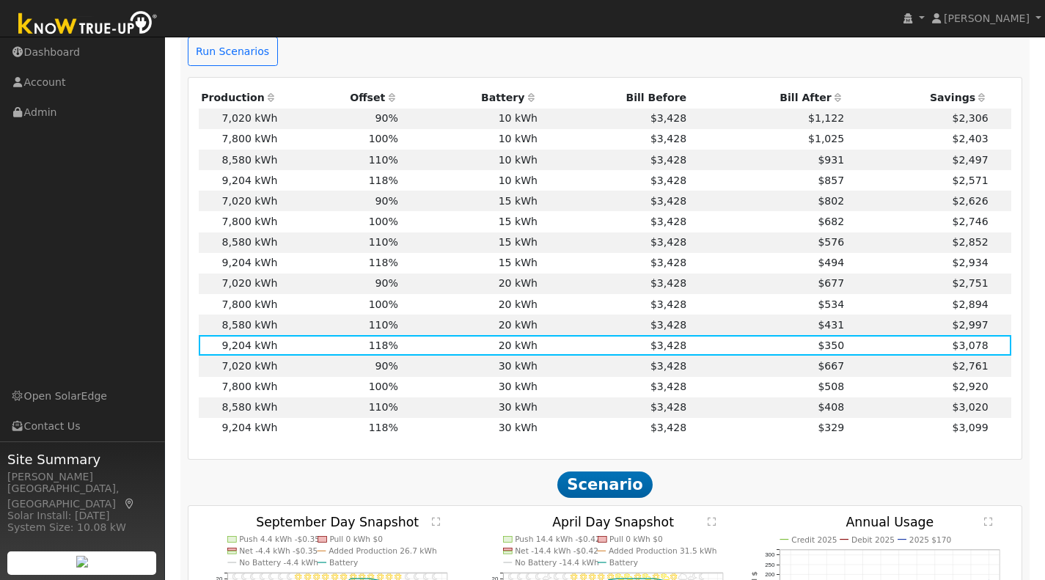
scroll to position [723, 0]
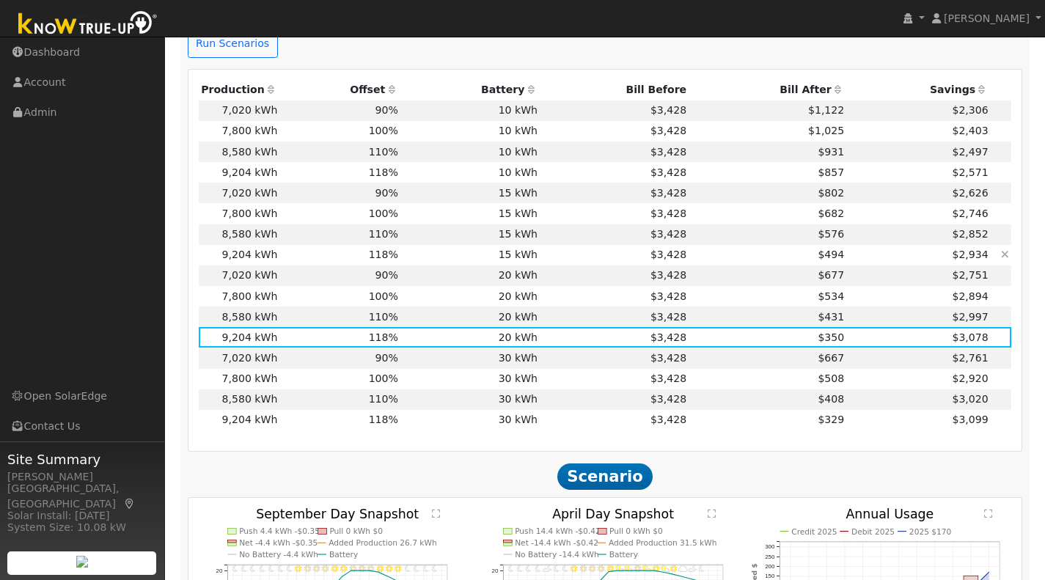
click at [450, 245] on td "15 kWh" at bounding box center [469, 255] width 139 height 21
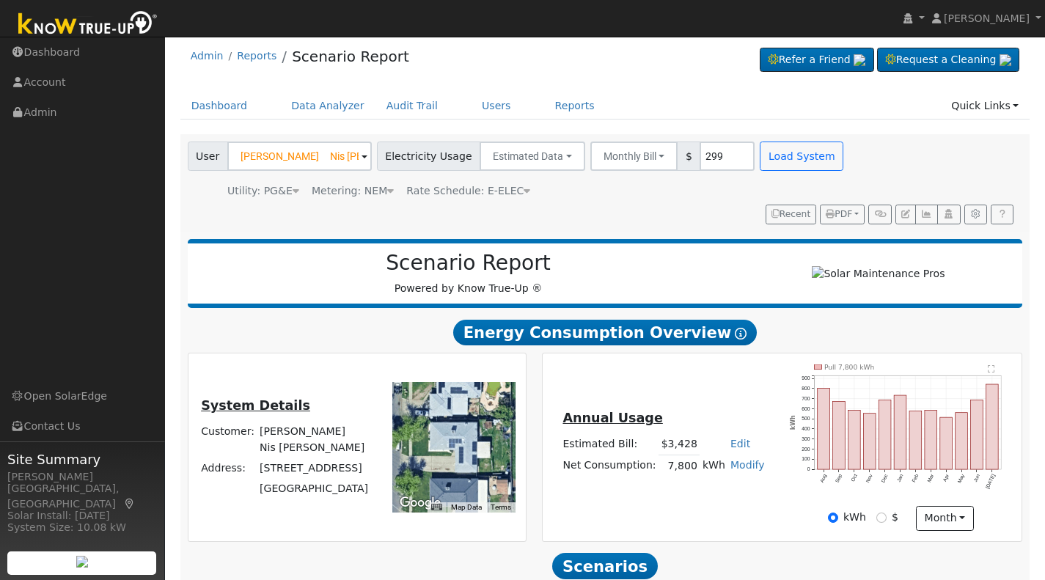
scroll to position [0, 0]
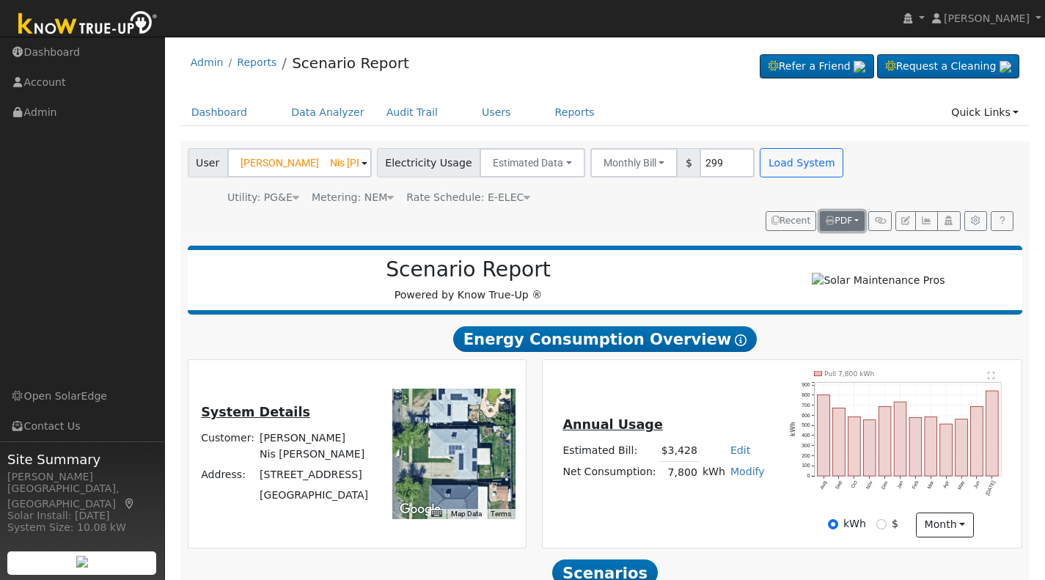
click at [835, 219] on span "PDF" at bounding box center [839, 221] width 26 height 10
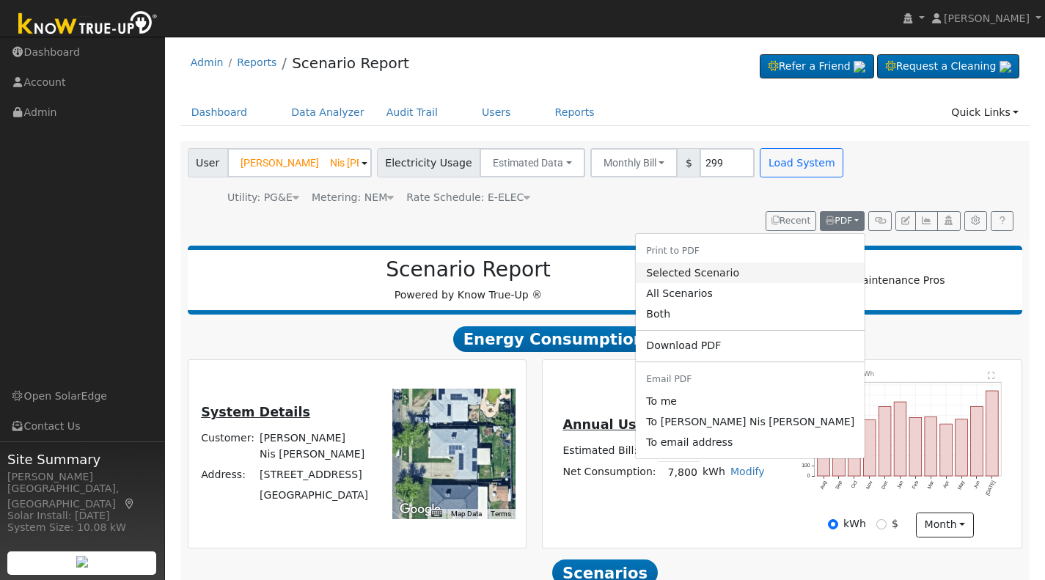
click at [788, 274] on link "Selected Scenario" at bounding box center [750, 273] width 229 height 21
